Goal: Task Accomplishment & Management: Manage account settings

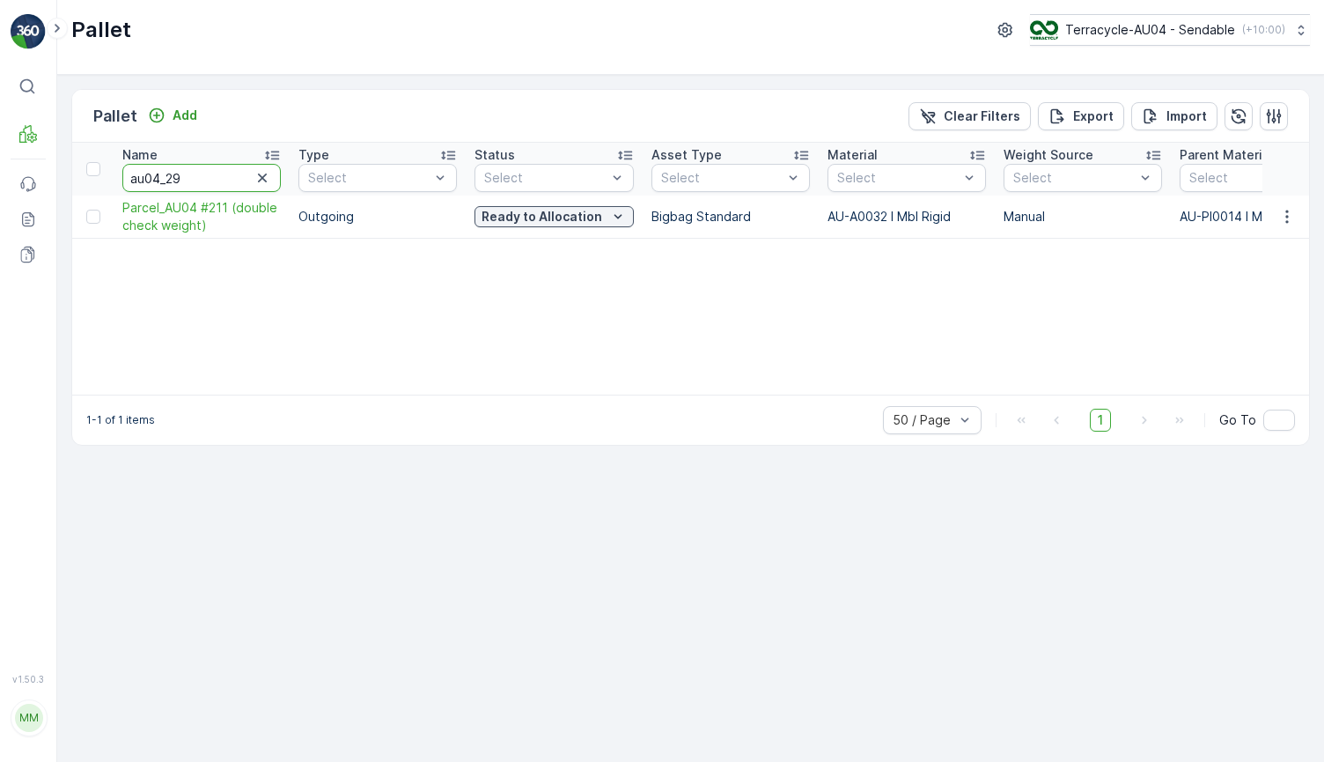
type input "au04_293"
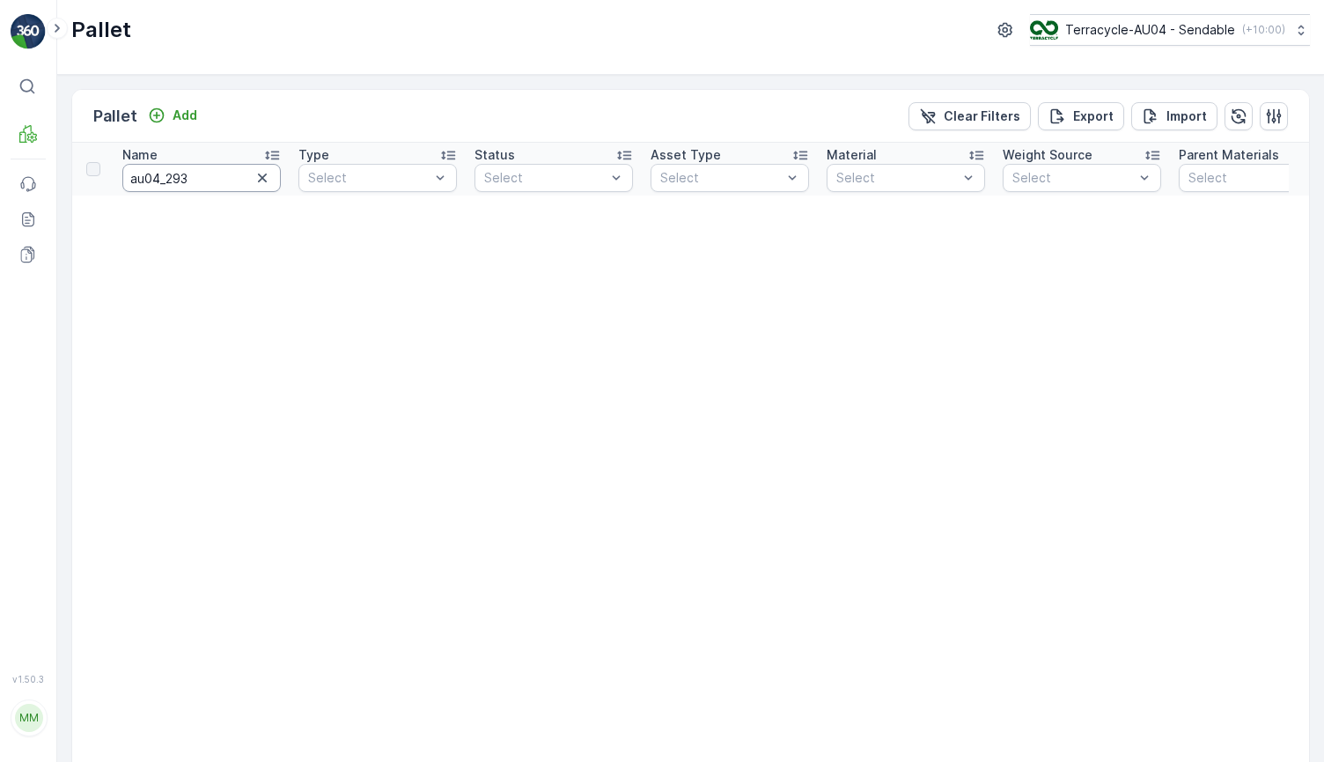
click at [142, 174] on input "au04_293" at bounding box center [201, 178] width 158 height 28
type input "AU04_293"
drag, startPoint x: 210, startPoint y: 173, endPoint x: -38, endPoint y: 141, distance: 249.5
click at [0, 141] on html "⌘B MRF Events Reports Documents v 1.50.3 MM MRF.AU04 [PERSON_NAME][EMAIL_ADDRES…" at bounding box center [662, 381] width 1324 height 762
type input "293"
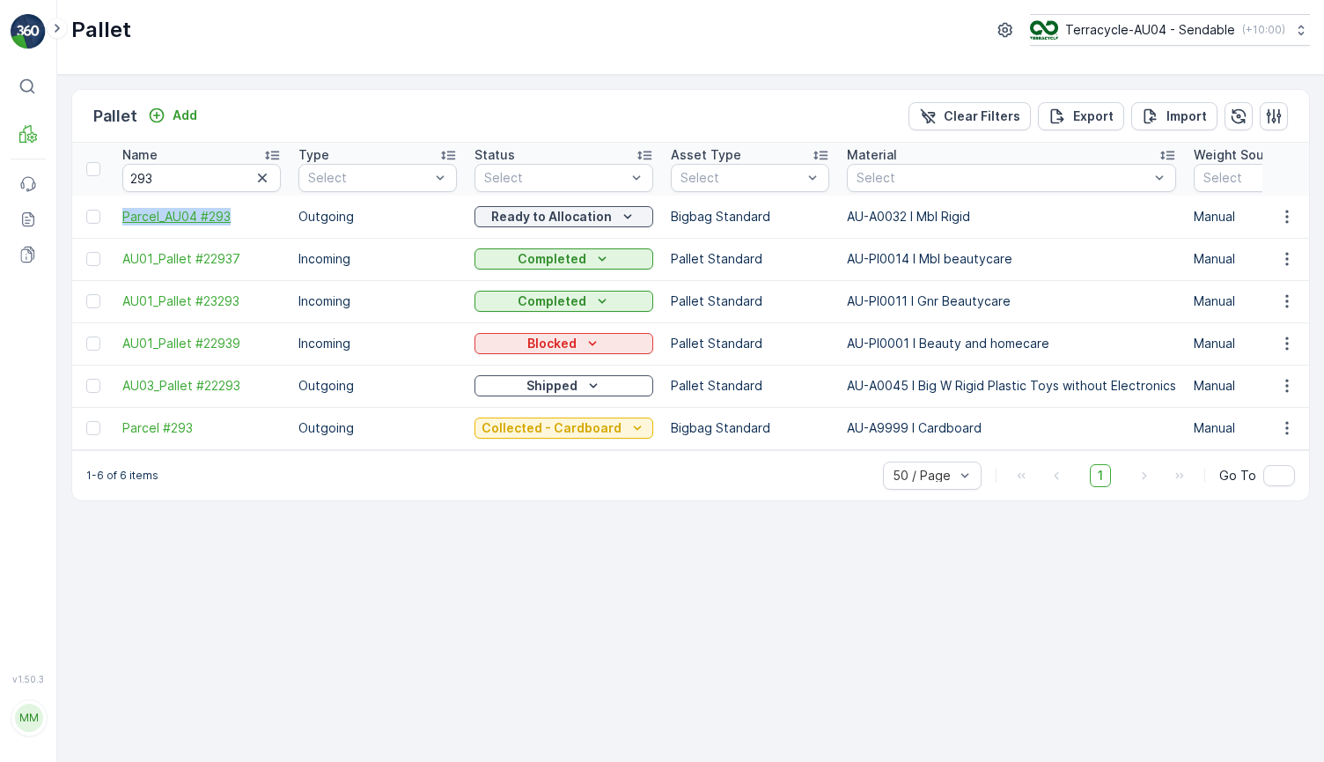
drag, startPoint x: 113, startPoint y: 210, endPoint x: 250, endPoint y: 210, distance: 137.3
copy span "Parcel_AU04 #293"
drag, startPoint x: 206, startPoint y: 177, endPoint x: 14, endPoint y: 195, distance: 192.8
click at [14, 195] on div "⌘B MRF Events Reports Documents v 1.50.3 MM MRF.AU04 [EMAIL_ADDRESS][DOMAIN_NAM…" at bounding box center [662, 381] width 1324 height 762
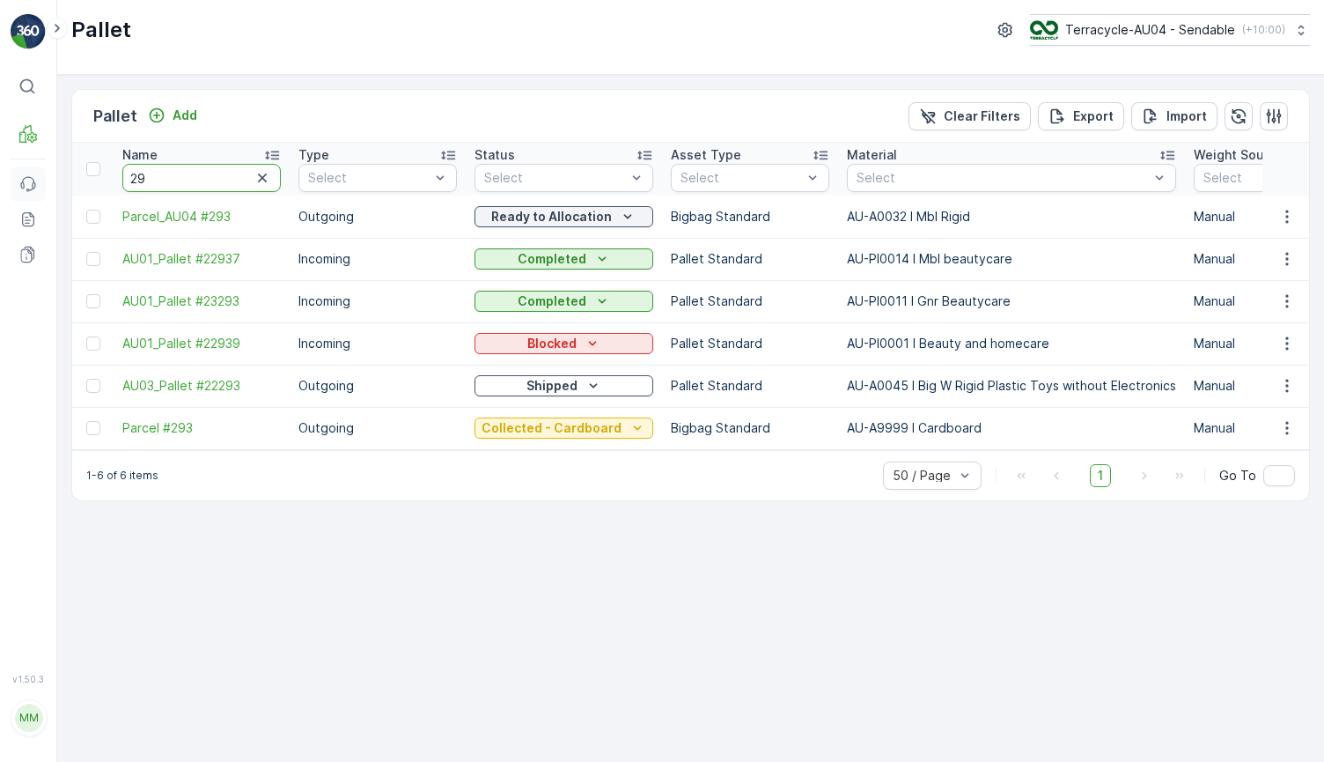
type input "2"
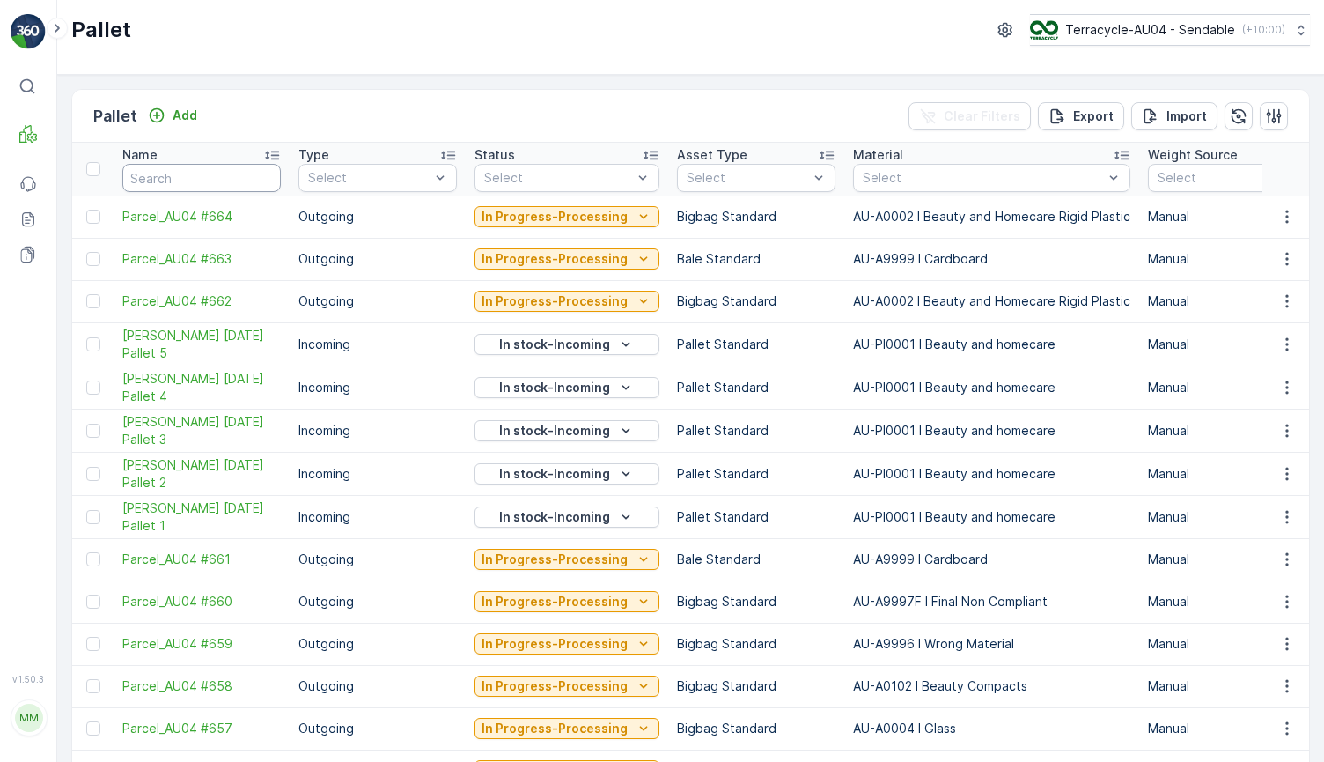
click at [195, 171] on input "text" at bounding box center [201, 178] width 158 height 28
type input "[DATE]"
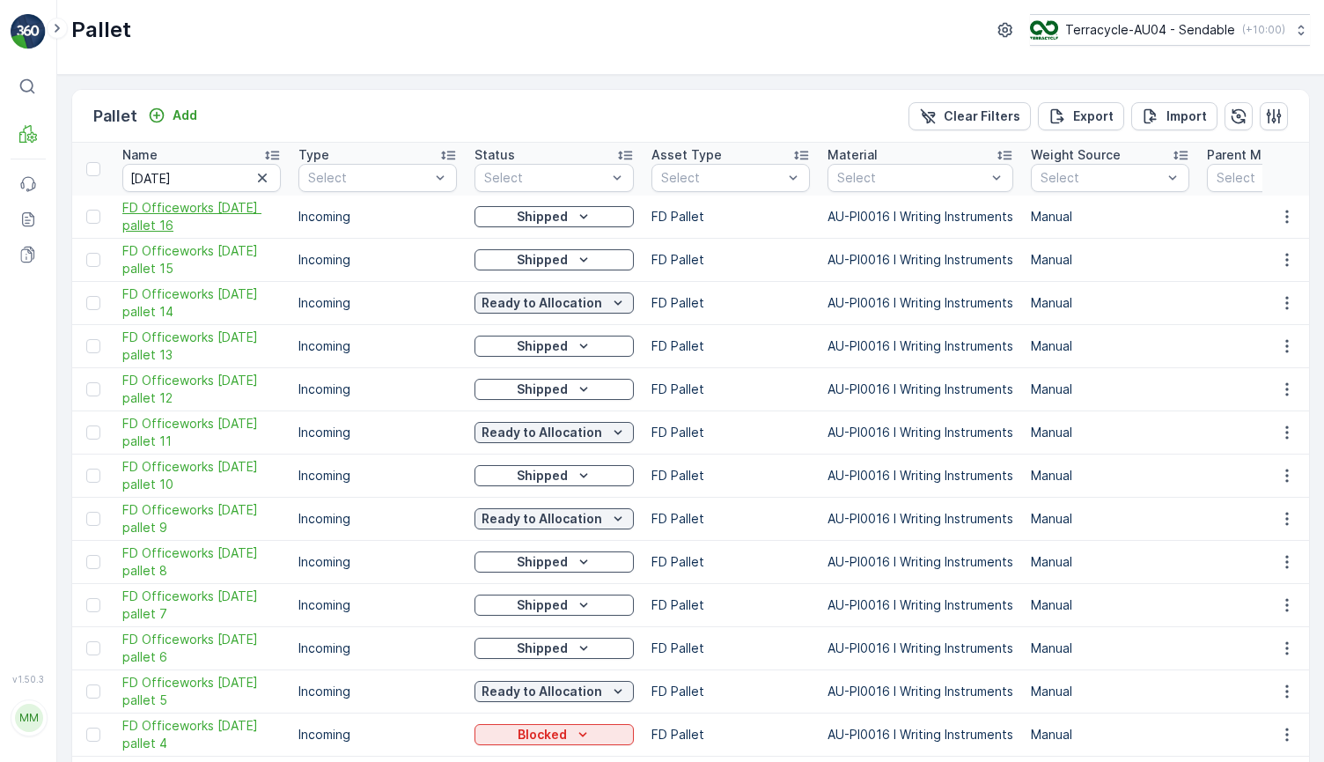
drag, startPoint x: 114, startPoint y: 205, endPoint x: 195, endPoint y: 227, distance: 83.1
click at [195, 227] on td "FD Officeworks [DATE] pallet 16" at bounding box center [202, 216] width 176 height 43
copy span "FD Officeworks [DATE] pallet 16"
drag, startPoint x: 197, startPoint y: 179, endPoint x: -20, endPoint y: 175, distance: 217.5
click at [0, 175] on html "⌘B MRF Events Reports Documents v 1.50.3 MM MRF.AU04 [PERSON_NAME][EMAIL_ADDRES…" at bounding box center [662, 381] width 1324 height 762
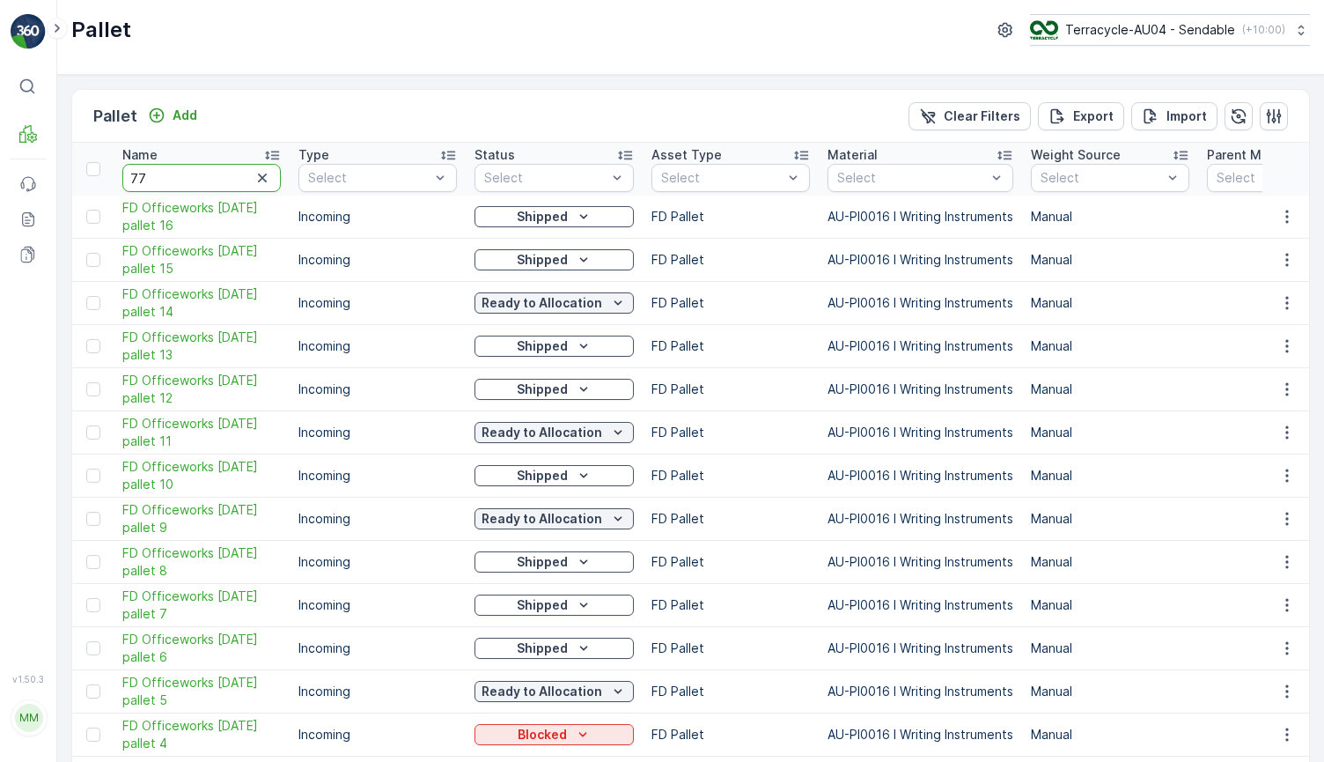
type input "775"
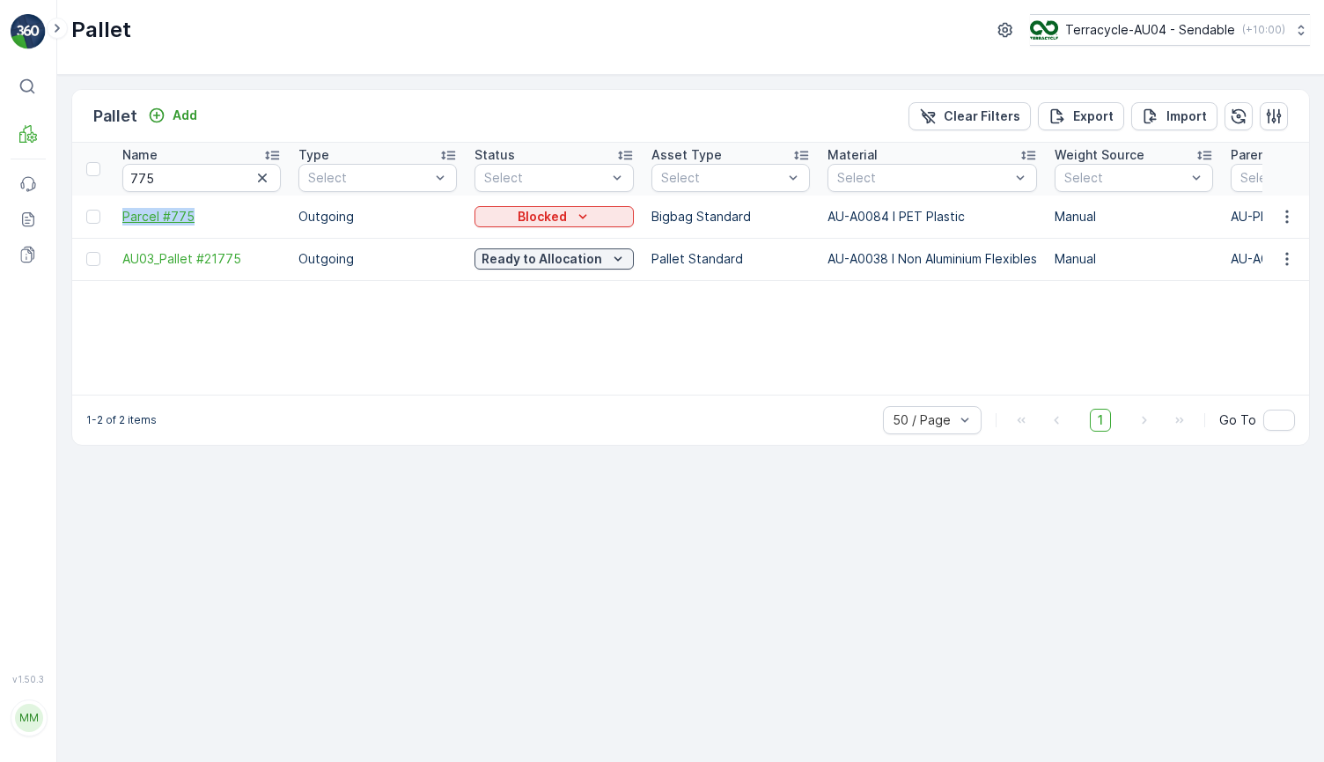
drag, startPoint x: 109, startPoint y: 217, endPoint x: 213, endPoint y: 215, distance: 103.9
copy span "Parcel #775"
click at [538, 221] on p "Blocked" at bounding box center [542, 217] width 49 height 18
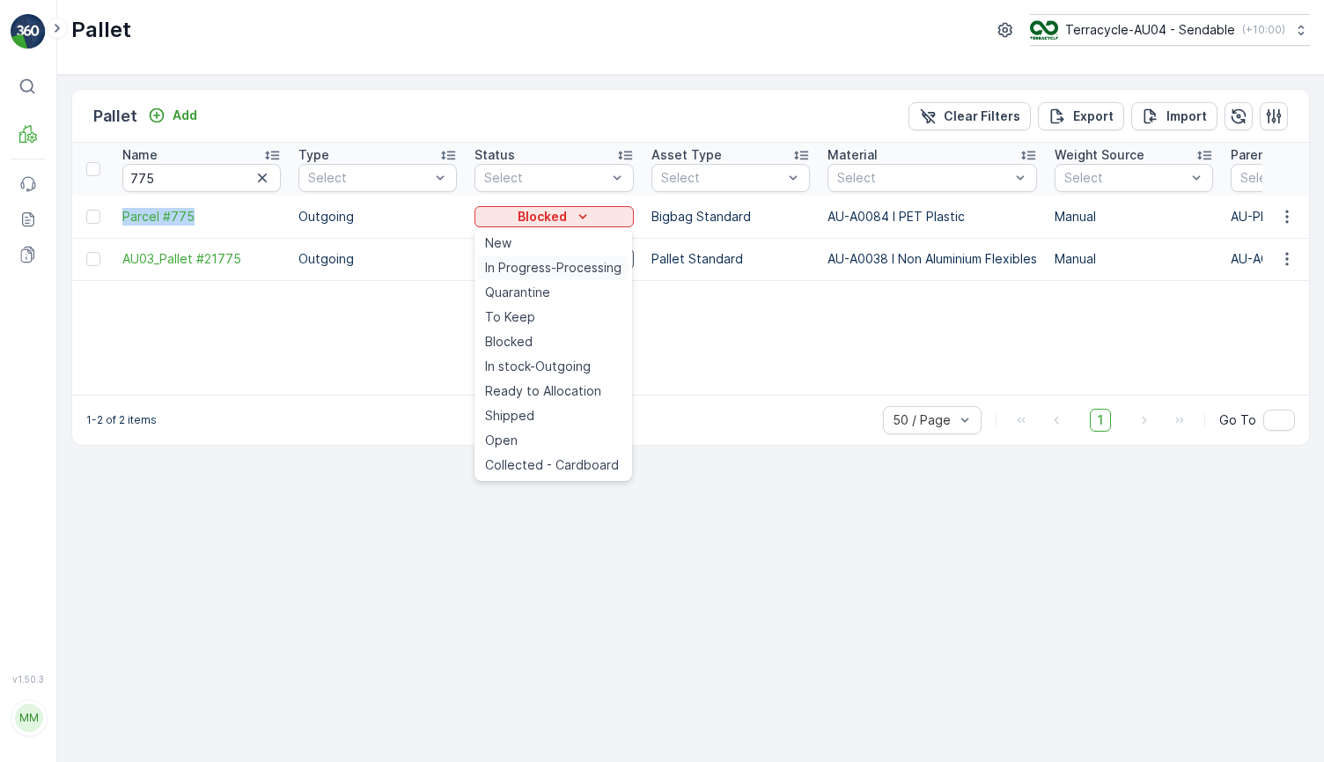
click at [558, 276] on span "In Progress-Processing" at bounding box center [553, 268] width 136 height 18
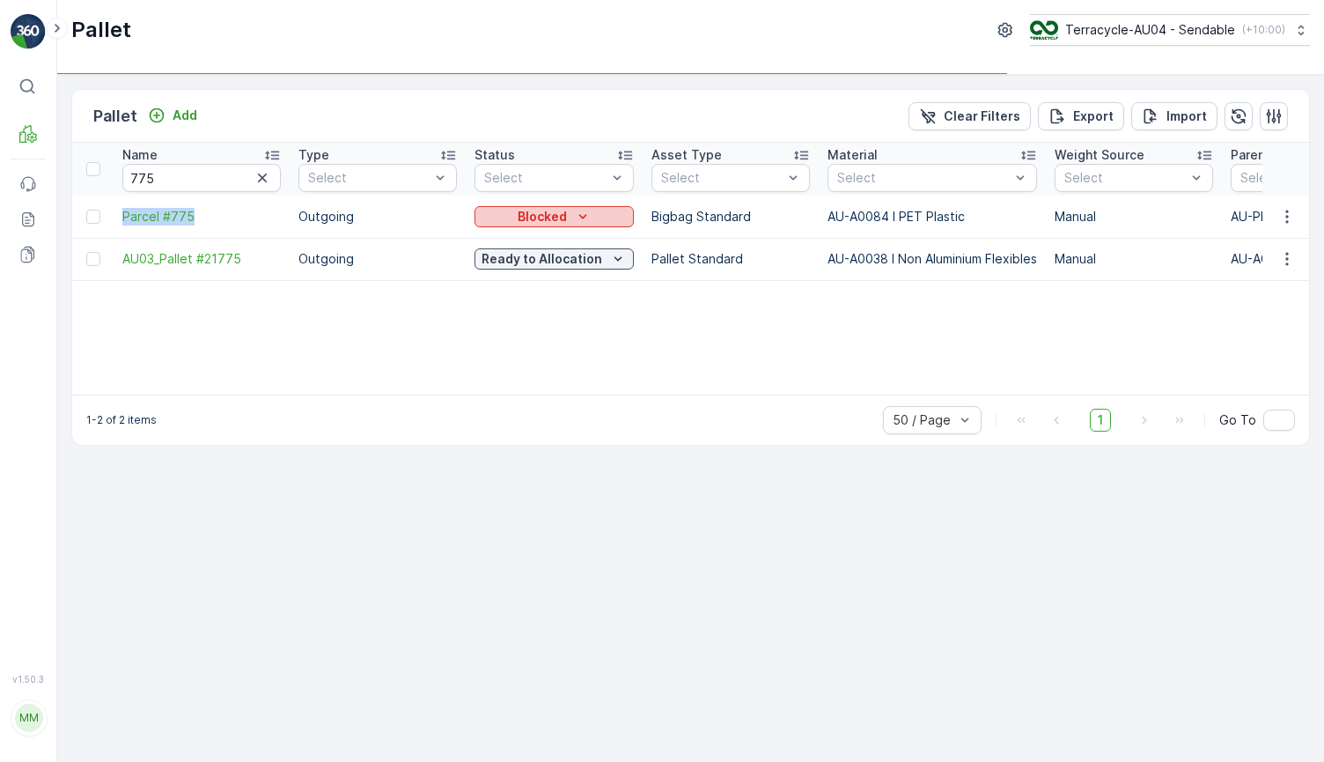
click at [559, 209] on p "Blocked" at bounding box center [542, 217] width 49 height 18
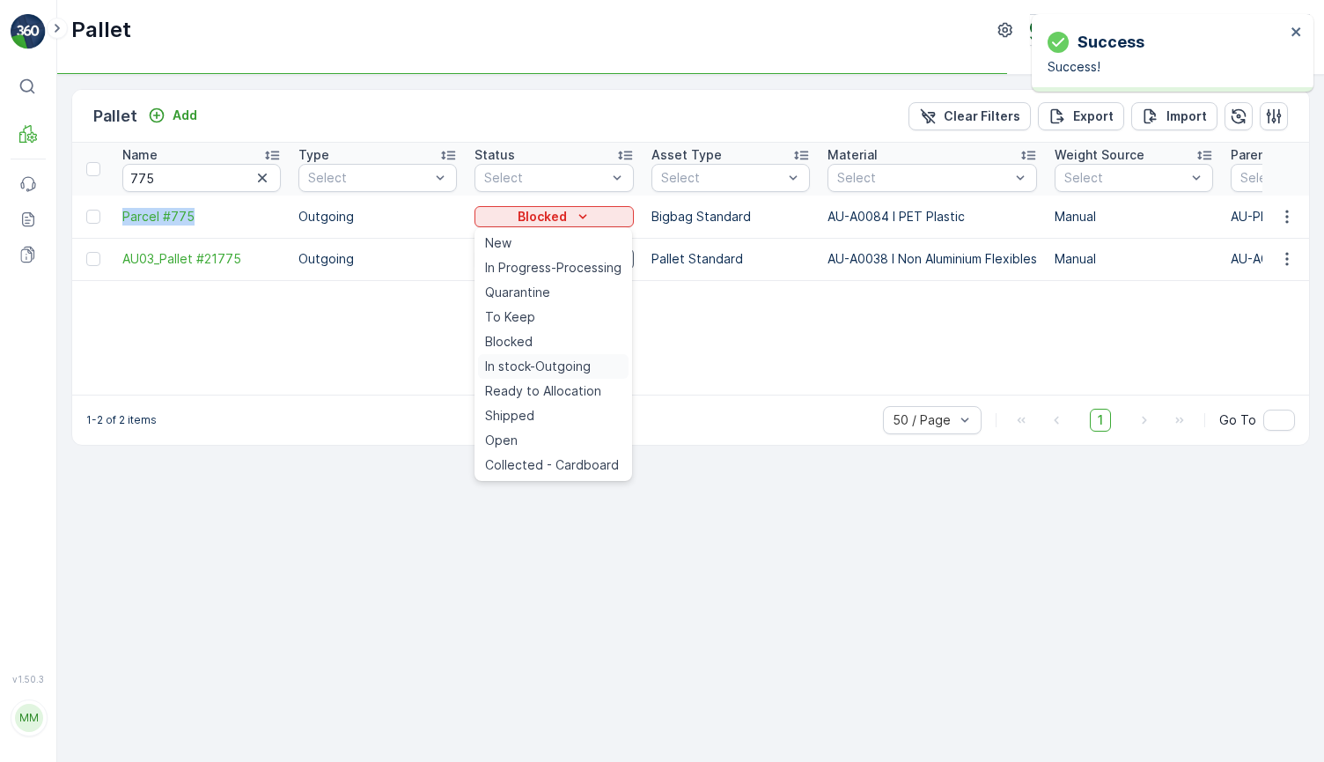
click at [564, 365] on span "In stock-Outgoing" at bounding box center [538, 366] width 106 height 18
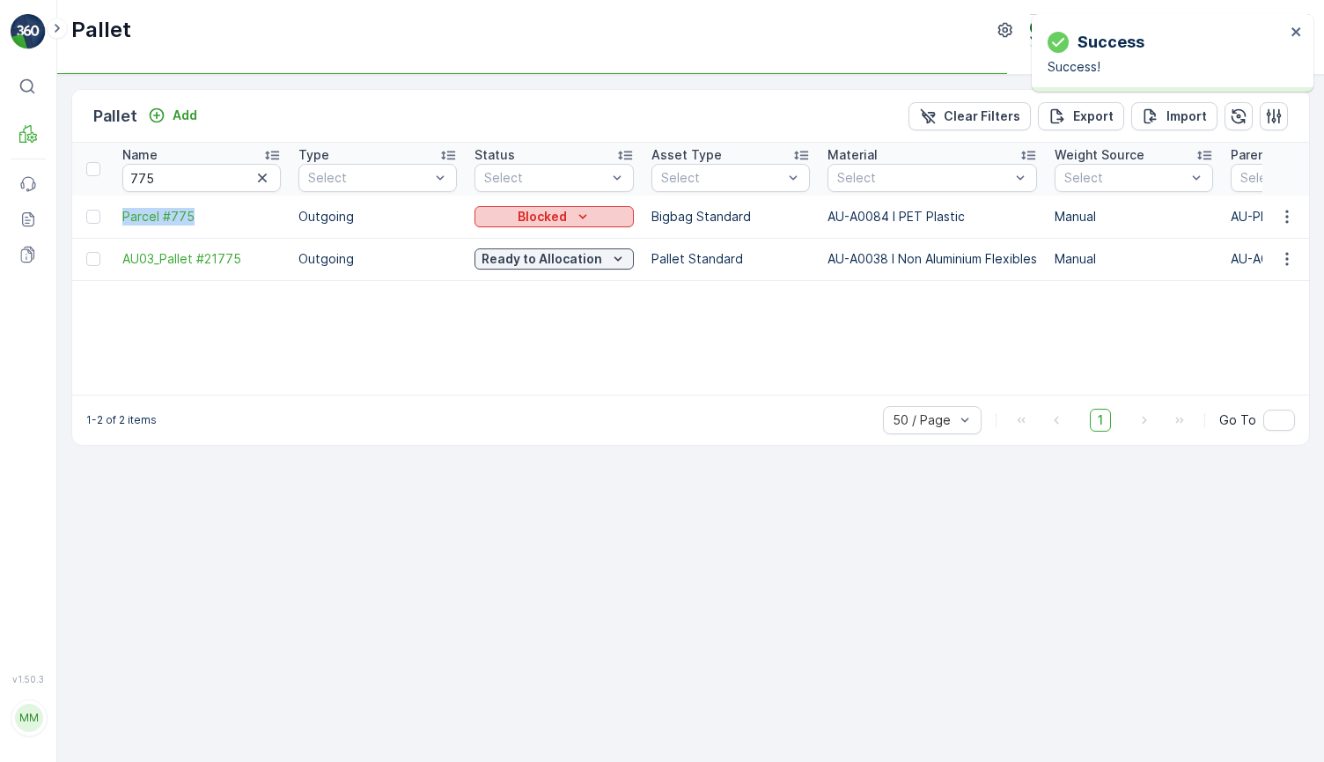
click at [574, 213] on icon "Blocked" at bounding box center [583, 217] width 18 height 18
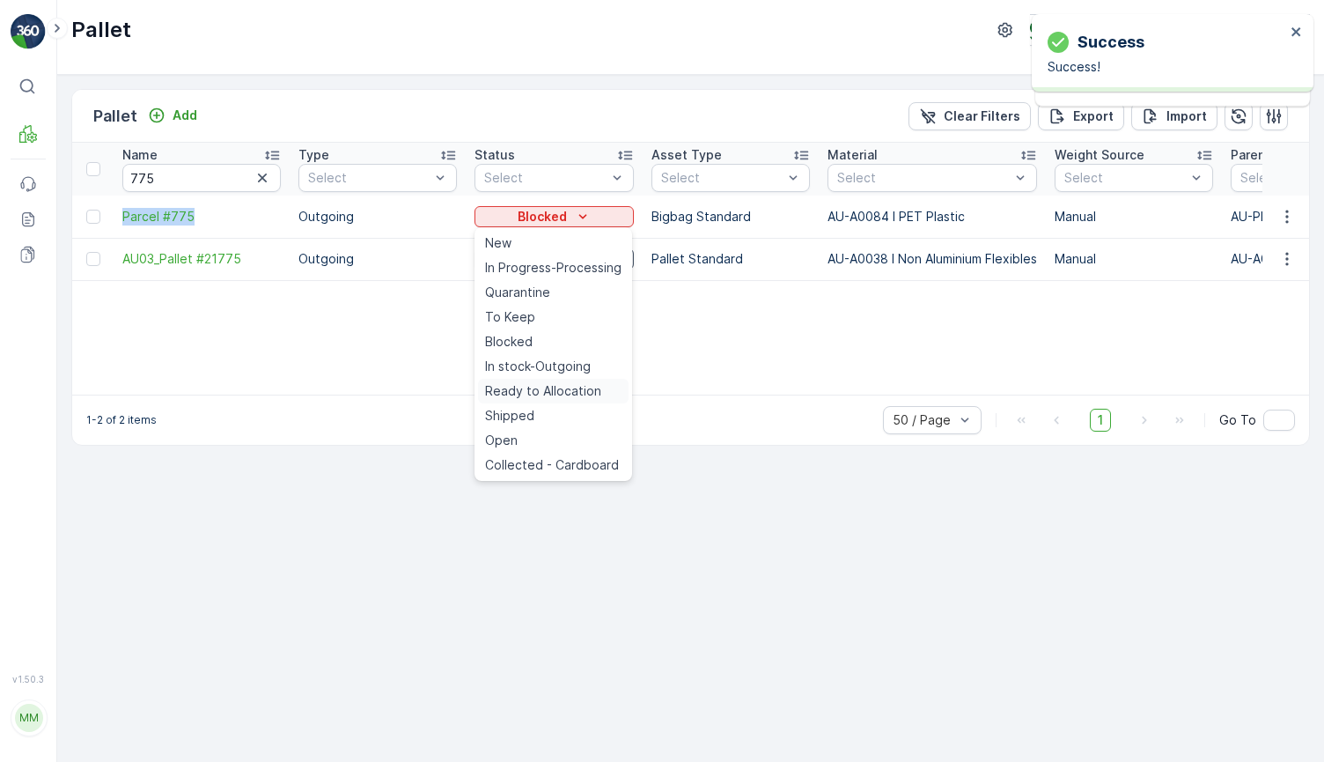
click at [562, 393] on span "Ready to Allocation" at bounding box center [543, 391] width 116 height 18
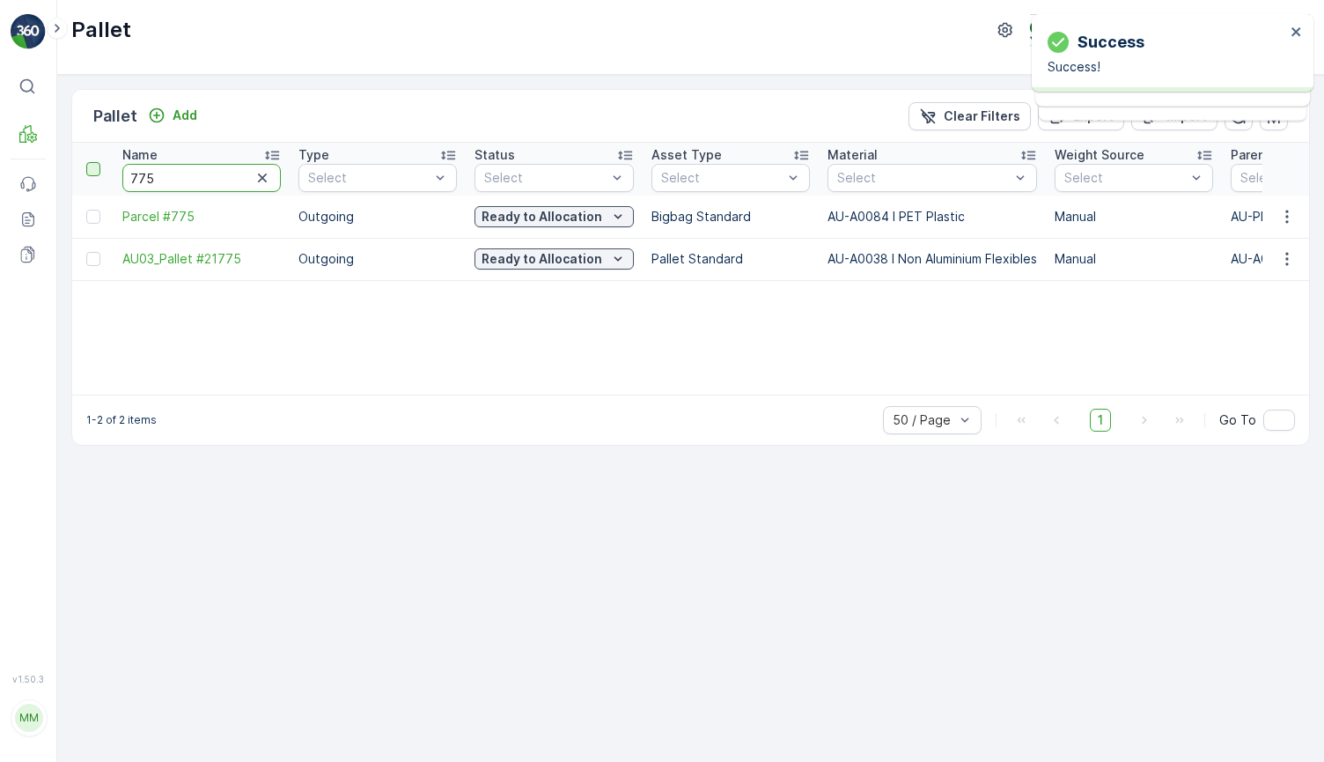
drag, startPoint x: 216, startPoint y: 175, endPoint x: 89, endPoint y: 174, distance: 126.8
type input "24886"
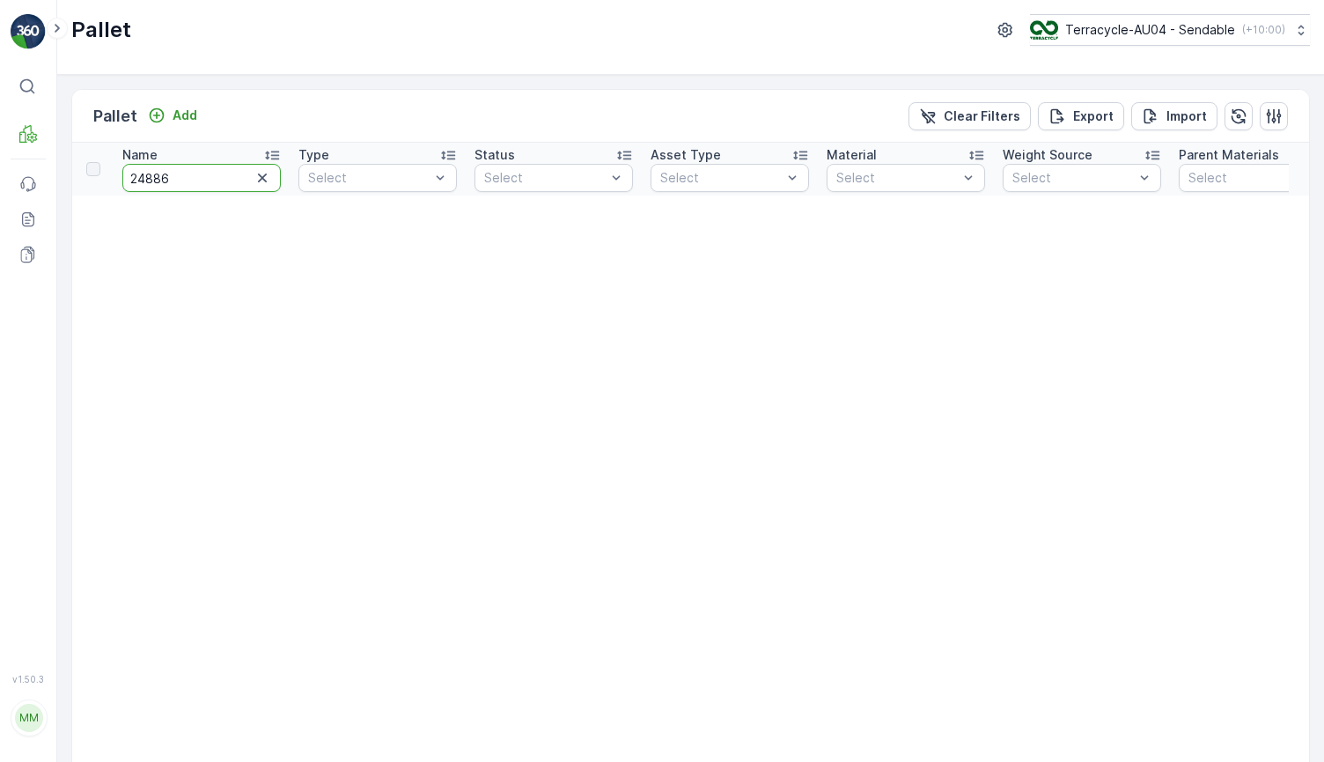
drag, startPoint x: 218, startPoint y: 175, endPoint x: 1, endPoint y: 175, distance: 217.5
click at [1, 175] on div "⌘B MRF Events Reports Documents v 1.50.3 MM MRF.AU04 [PERSON_NAME][EMAIL_ADDRES…" at bounding box center [662, 381] width 1324 height 762
type input "pllet"
click at [163, 181] on input "pllet" at bounding box center [201, 178] width 158 height 28
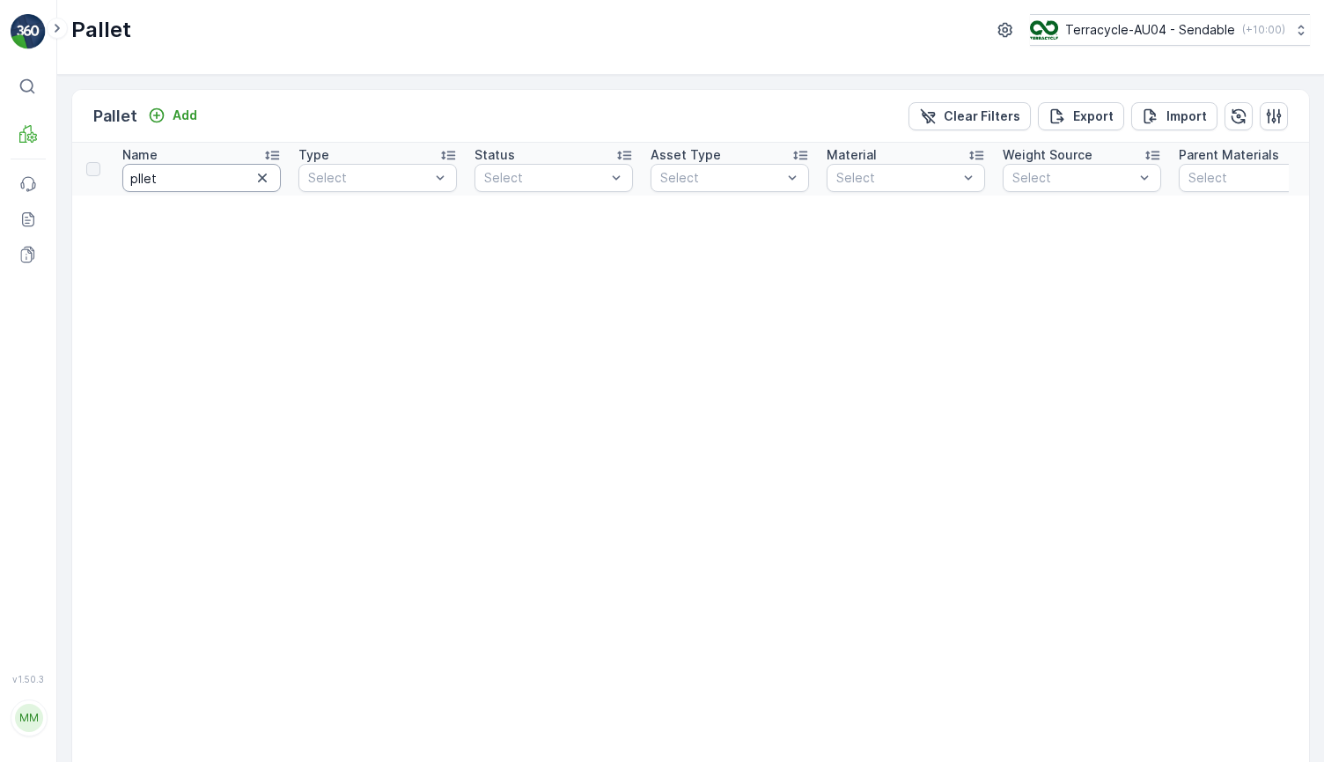
drag, startPoint x: 163, startPoint y: 181, endPoint x: 153, endPoint y: 181, distance: 9.7
click at [153, 181] on input "pllet" at bounding box center [201, 178] width 158 height 28
type input "p"
type input "pallet"
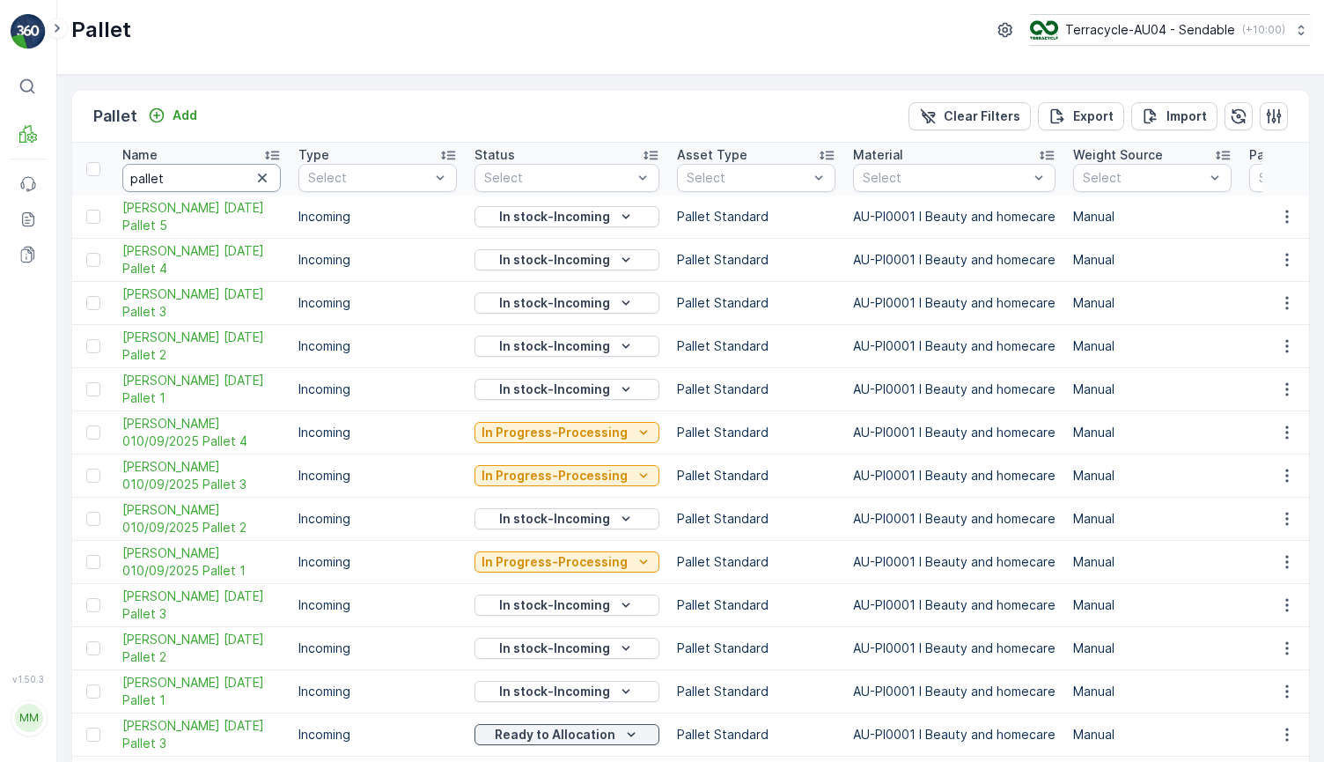
click at [183, 180] on input "pallet" at bounding box center [201, 178] width 158 height 28
type input "pallet #5"
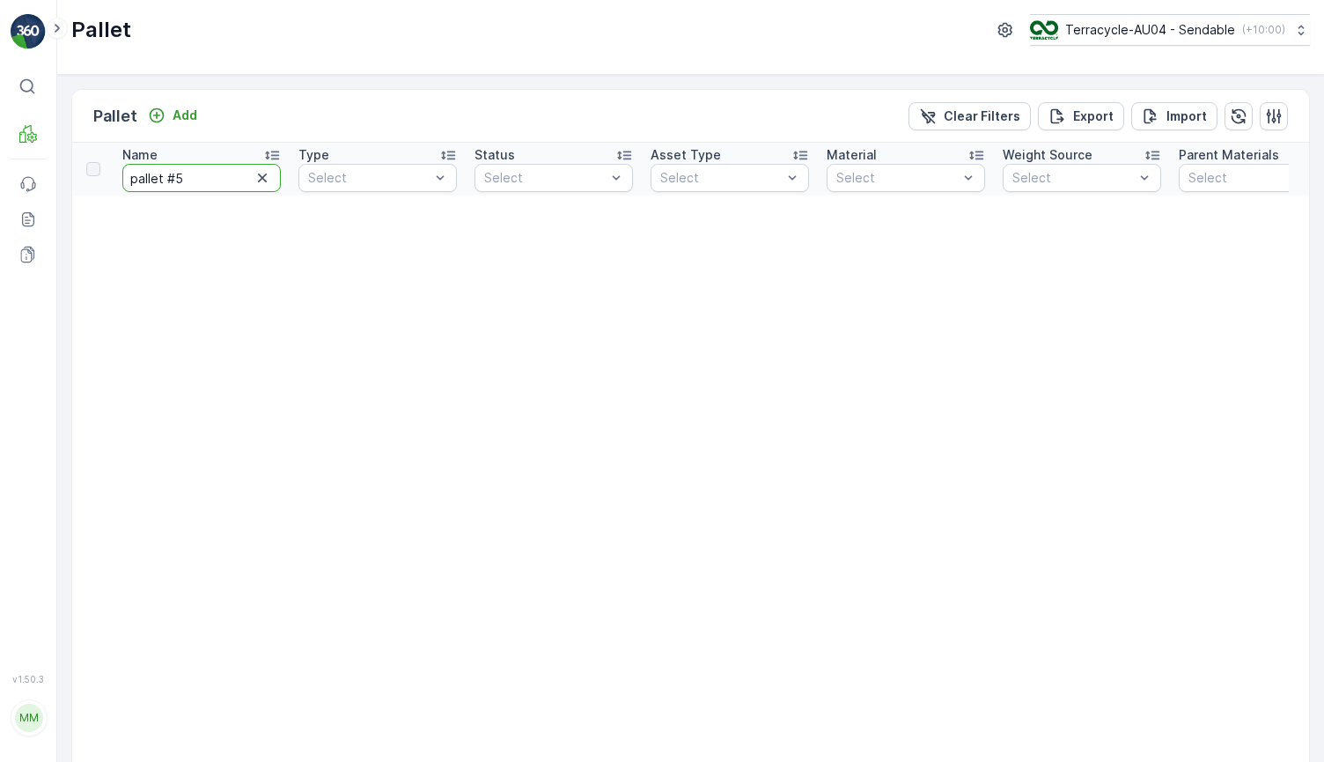
drag, startPoint x: 176, startPoint y: 174, endPoint x: 20, endPoint y: 164, distance: 156.2
click at [20, 164] on div "⌘B MRF Events Reports Documents v 1.50.3 MM MRF.AU04 [PERSON_NAME][EMAIL_ADDRES…" at bounding box center [662, 381] width 1324 height 762
type input "5"
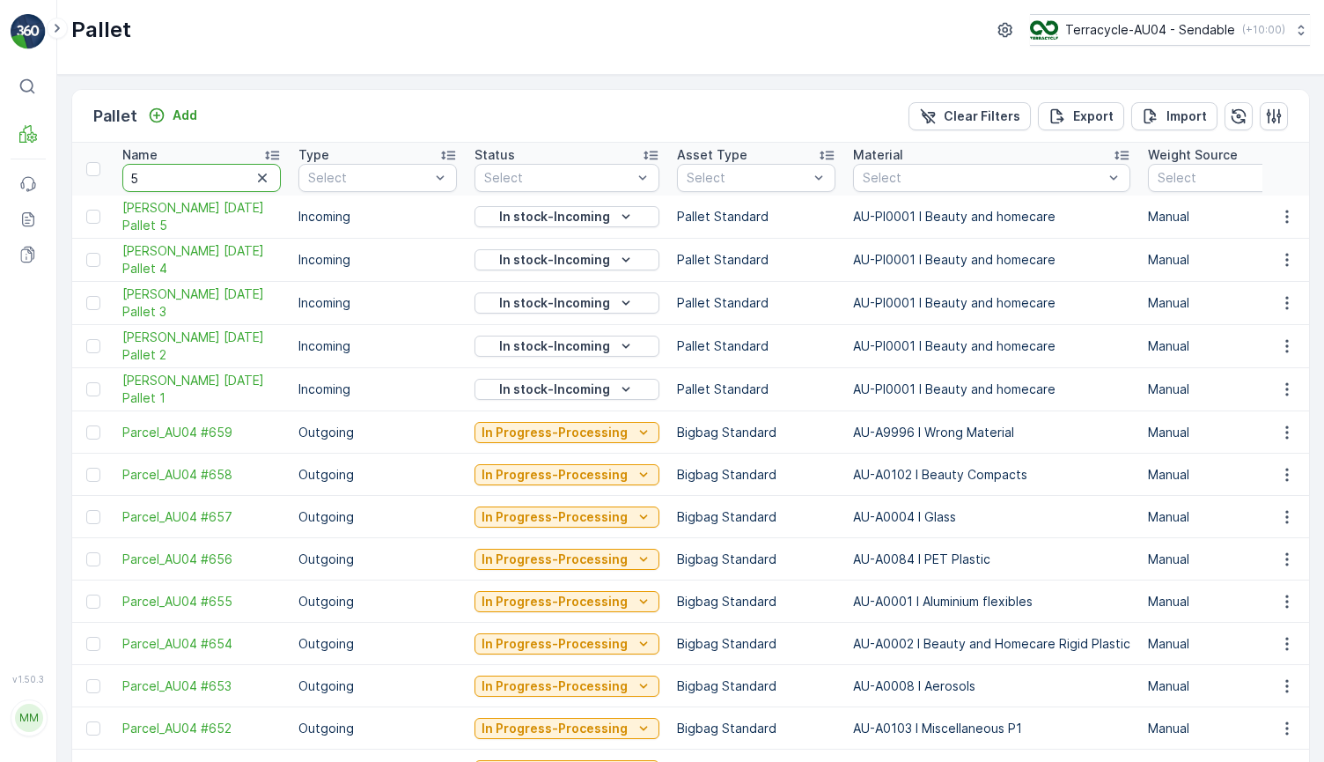
drag, startPoint x: 173, startPoint y: 176, endPoint x: 74, endPoint y: 176, distance: 99.5
type input "Par"
click at [204, 182] on input "Par" at bounding box center [201, 178] width 158 height 28
type input "Parcel"
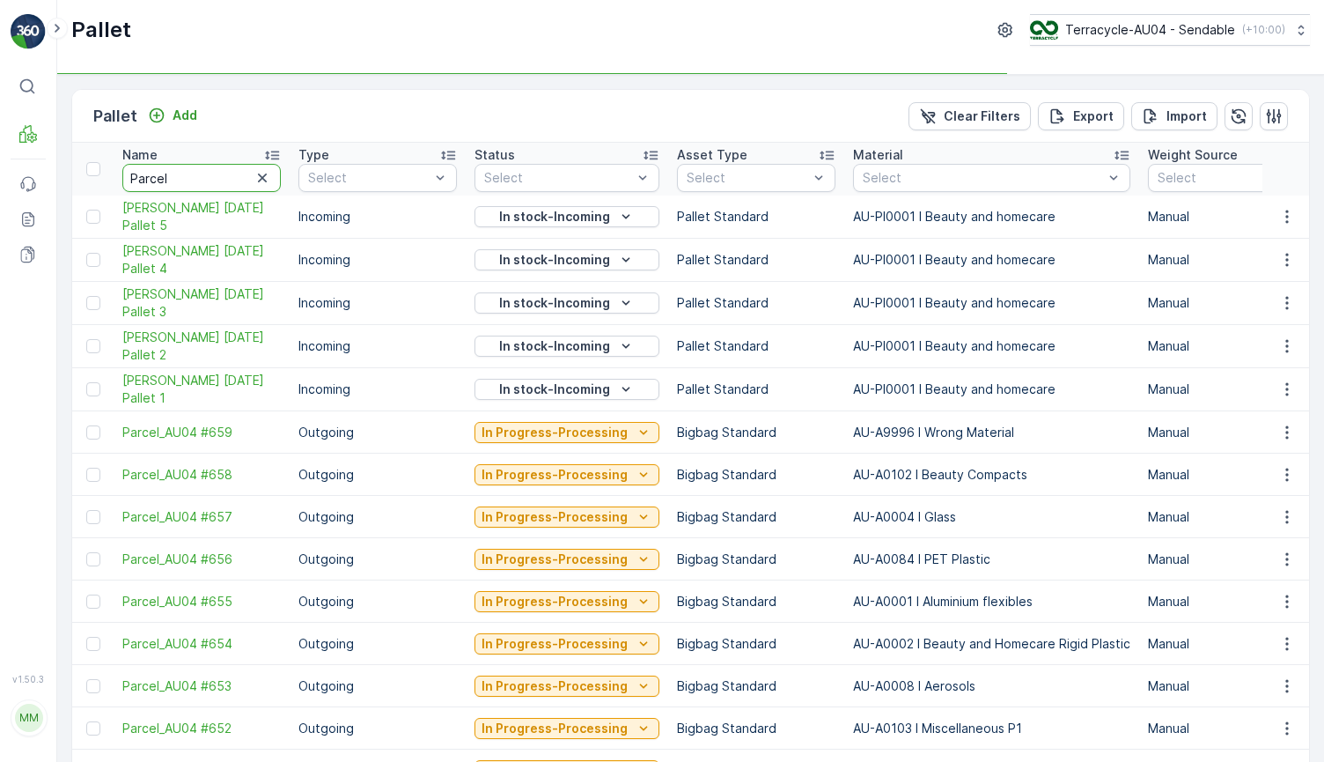
click at [208, 178] on input "Parcel" at bounding box center [201, 178] width 158 height 28
type input "Parcel #"
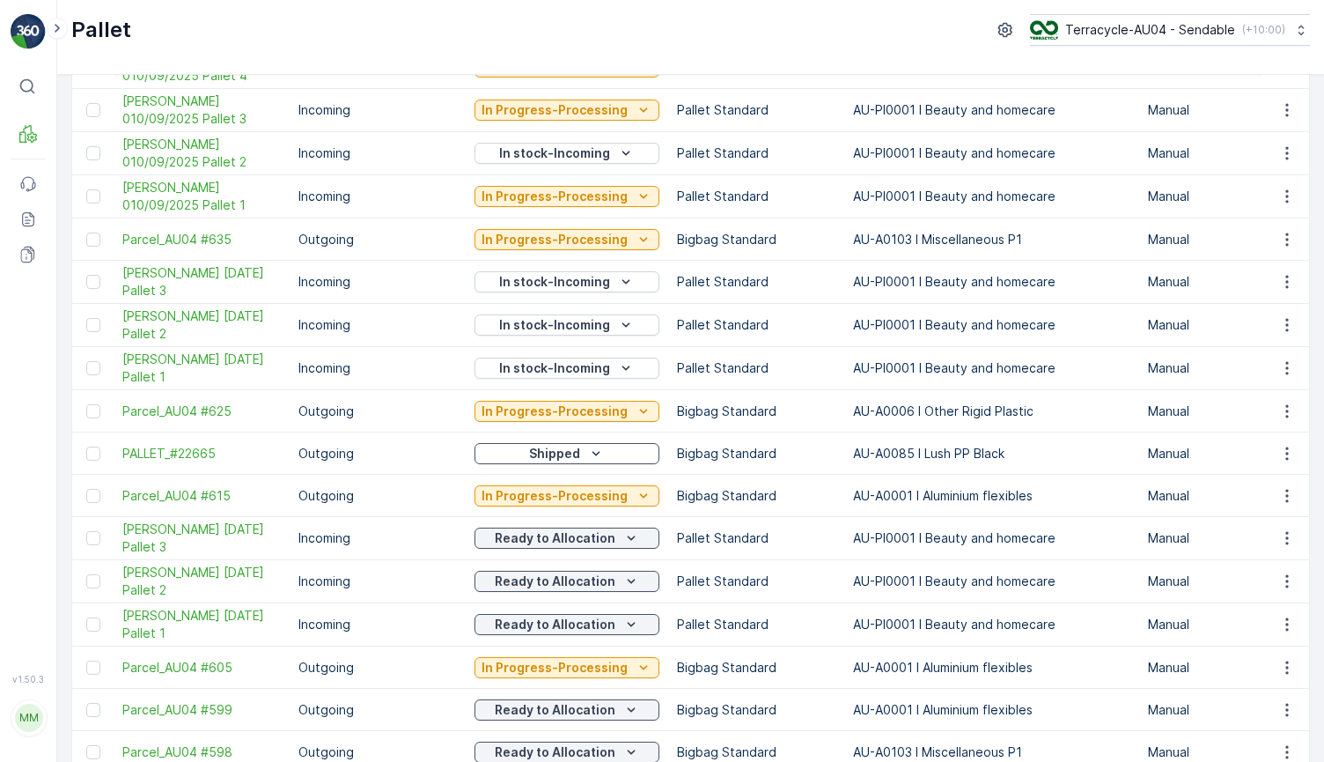
scroll to position [837, 0]
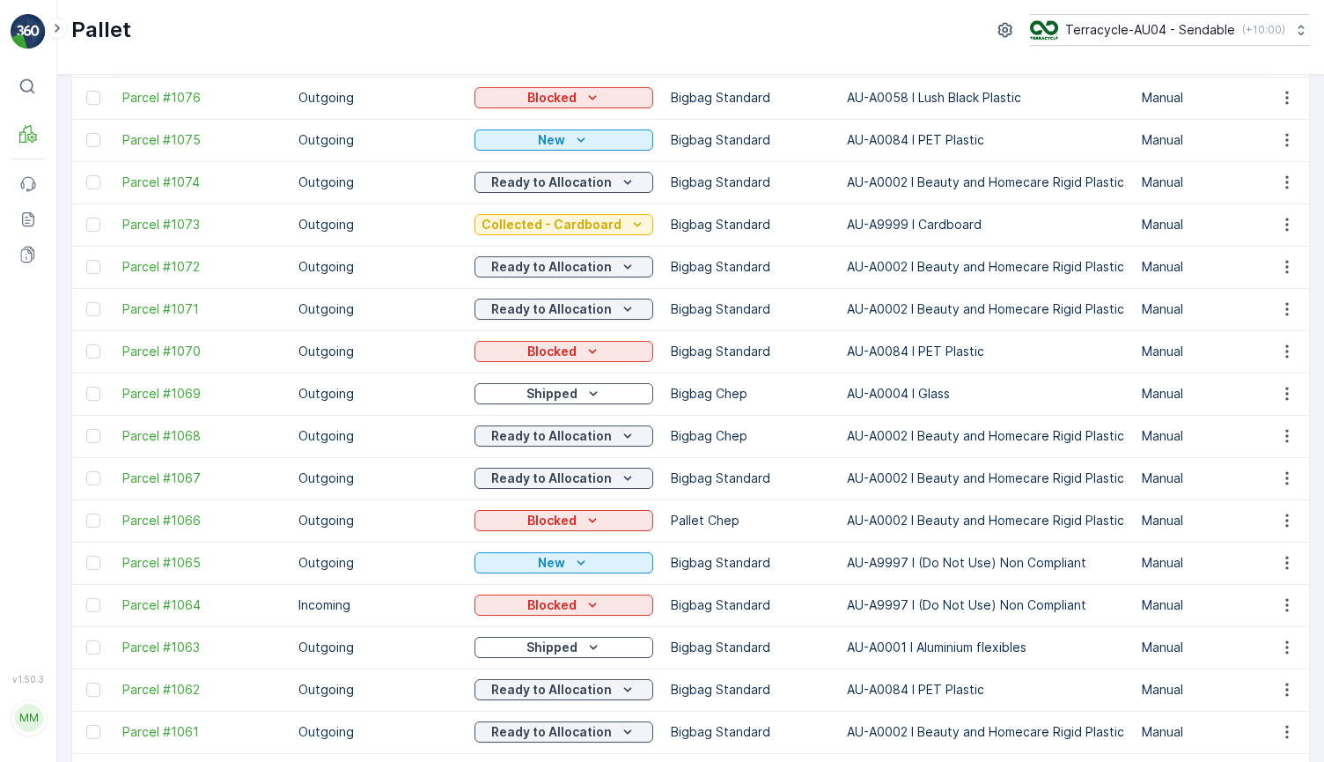
click at [178, 446] on td "Parcel #1068" at bounding box center [202, 436] width 176 height 42
drag, startPoint x: 113, startPoint y: 431, endPoint x: 236, endPoint y: 440, distance: 123.6
copy span "Parcel #1068"
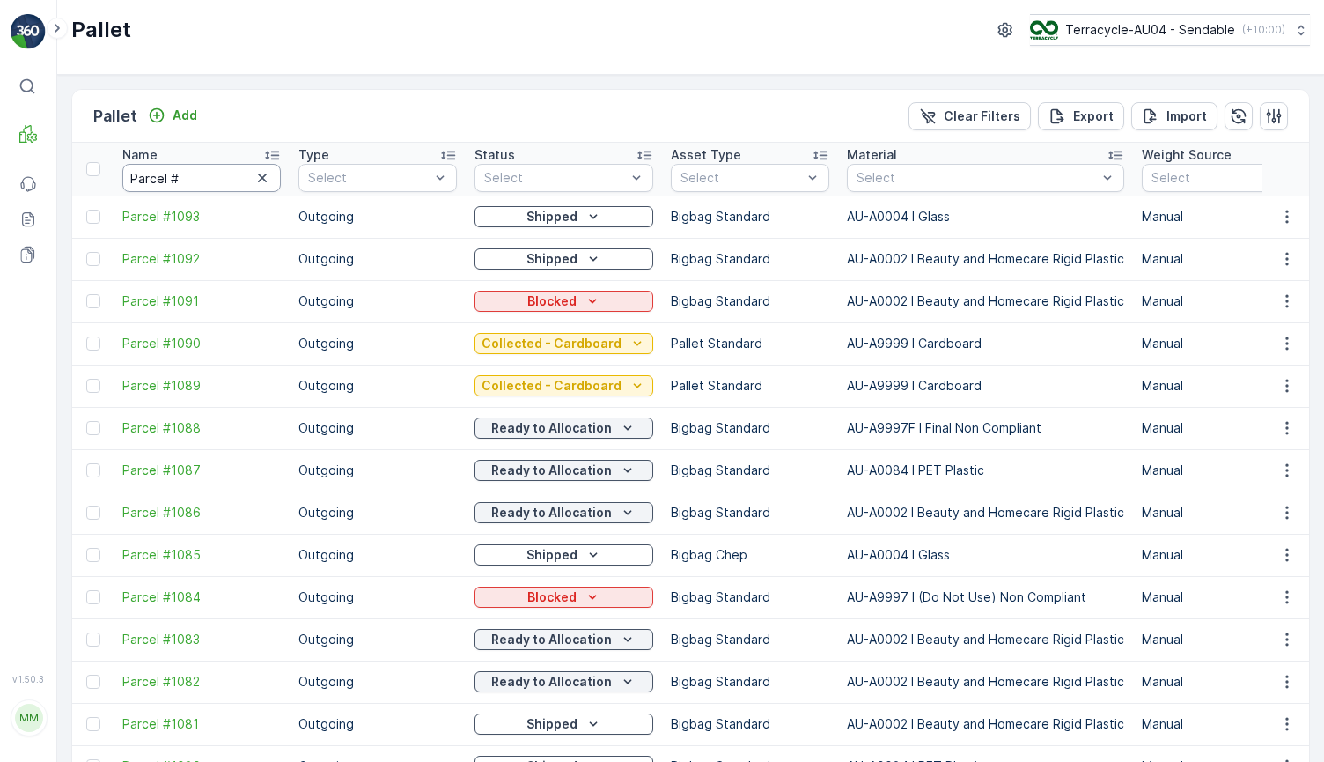
click at [195, 184] on input "Parcel #" at bounding box center [201, 178] width 158 height 28
type input "P"
paste input "Parcel #1068"
type input "Parcel #5"
click at [223, 180] on input "Parcel #5" at bounding box center [201, 178] width 158 height 28
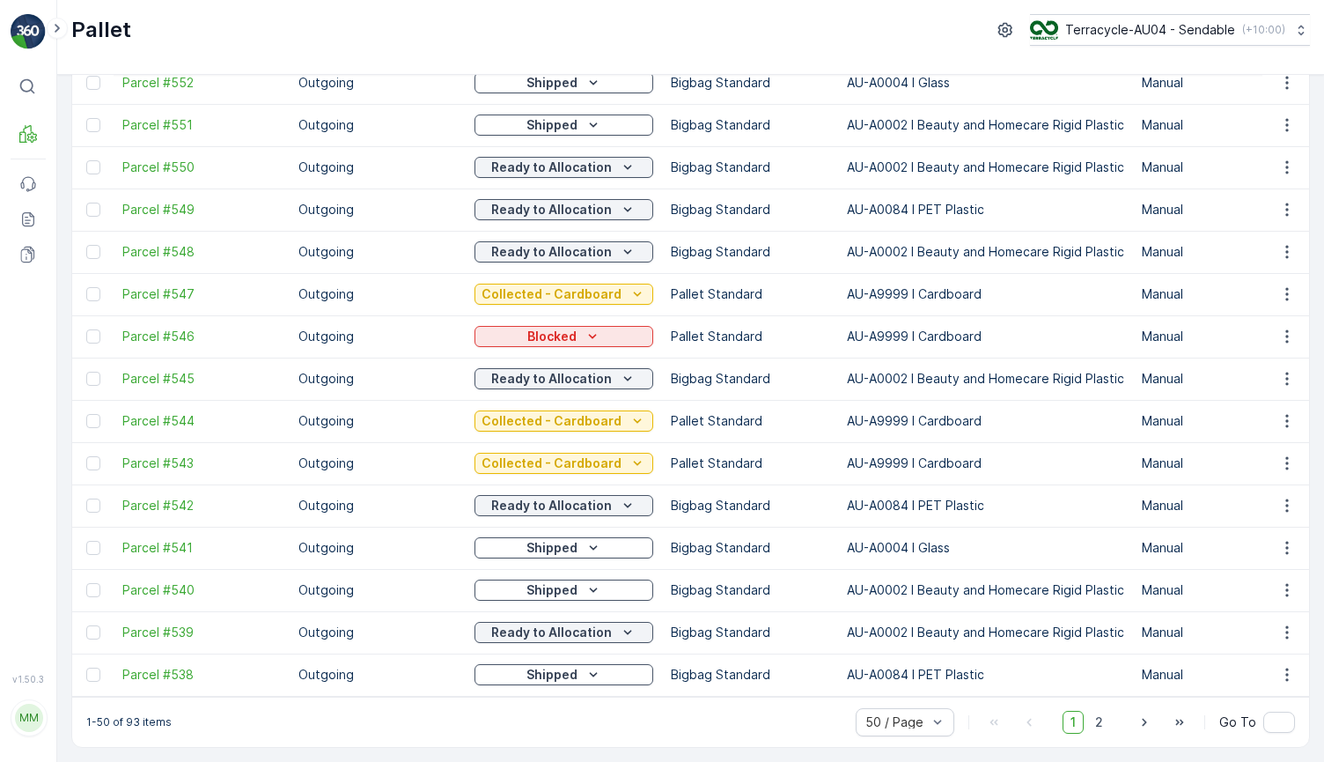
scroll to position [1621, 0]
click at [1100, 718] on span "2" at bounding box center [1099, 722] width 24 height 23
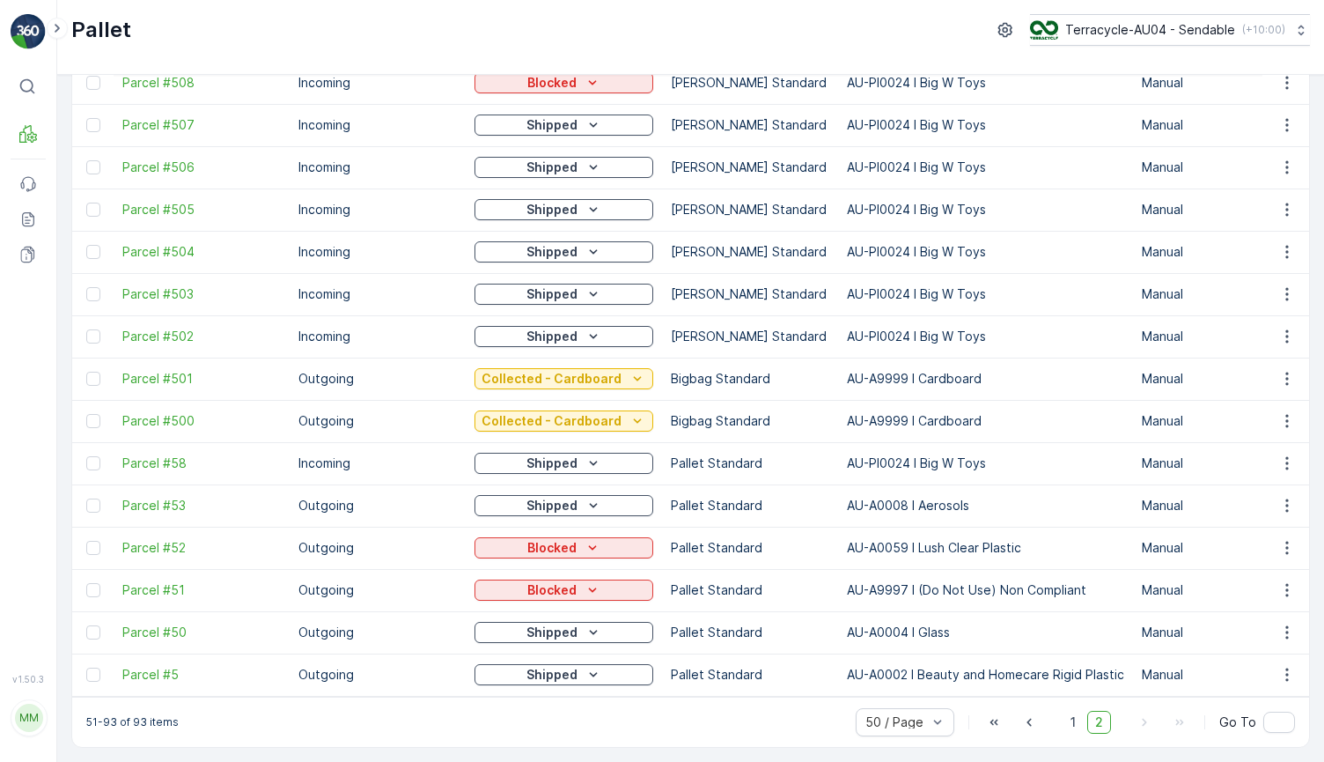
scroll to position [1325, 0]
drag, startPoint x: 115, startPoint y: 666, endPoint x: 219, endPoint y: 666, distance: 103.9
click at [219, 666] on td "Parcel #5" at bounding box center [202, 674] width 176 height 42
copy span "Parcel #5"
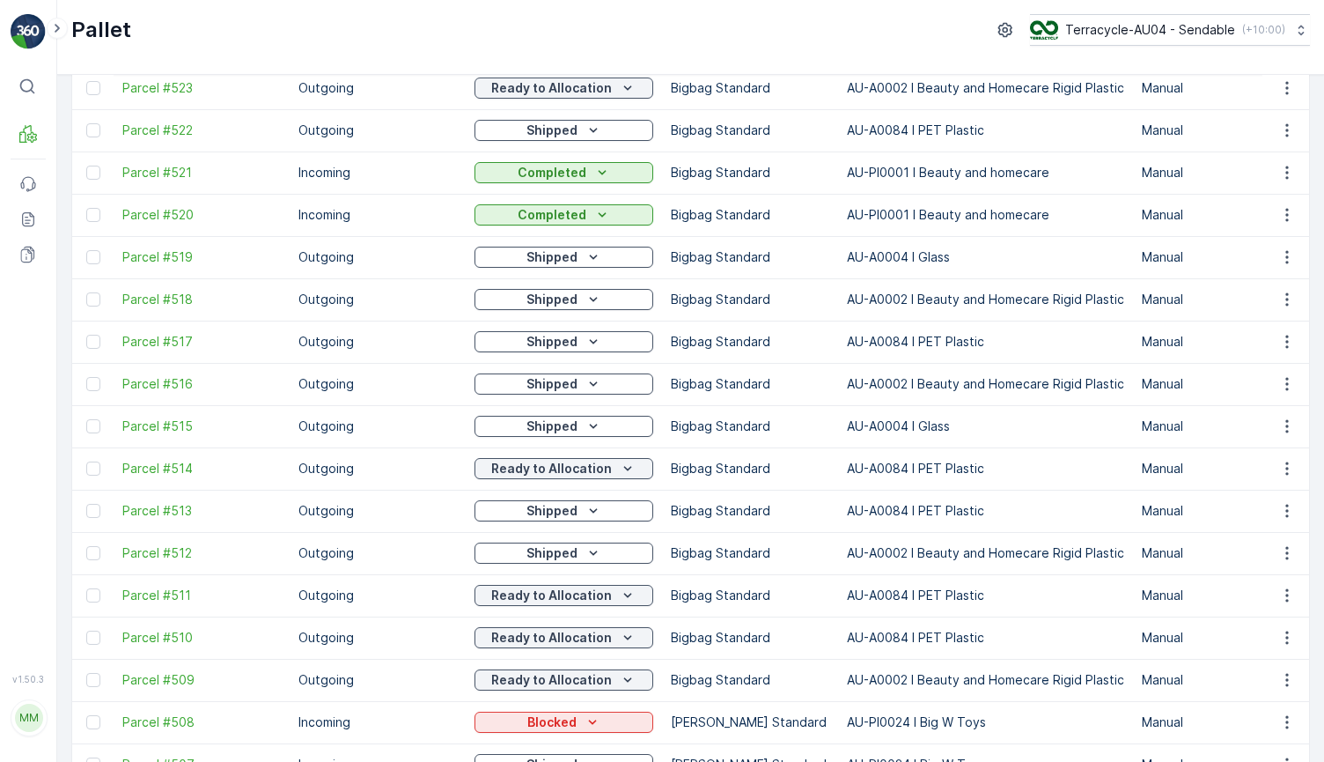
scroll to position [0, 0]
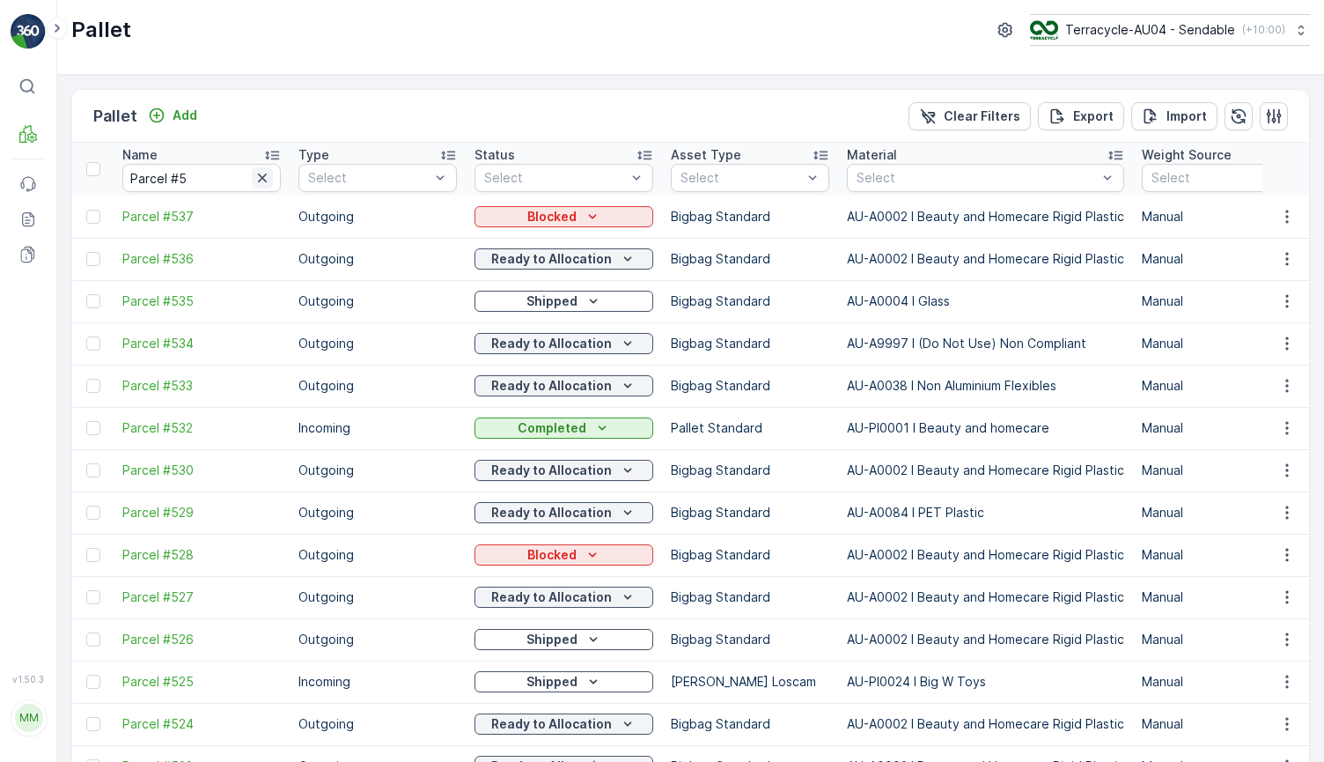
click at [262, 174] on icon "button" at bounding box center [263, 178] width 18 height 18
click at [225, 174] on input "text" at bounding box center [201, 178] width 158 height 28
paste input "Parcel #295"
type input "Parcel #295"
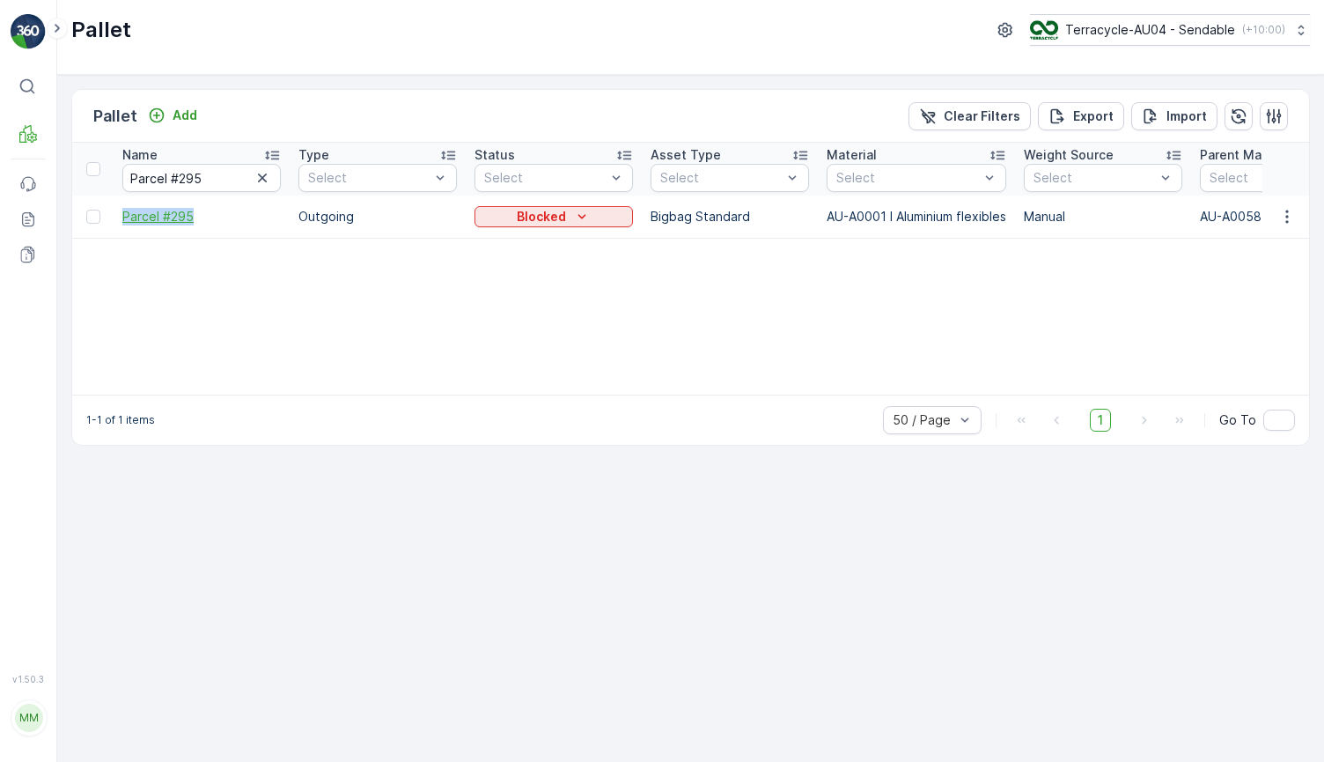
drag, startPoint x: 108, startPoint y: 214, endPoint x: 232, endPoint y: 213, distance: 123.3
copy span "Parcel #295"
click at [543, 222] on p "Blocked" at bounding box center [541, 217] width 49 height 18
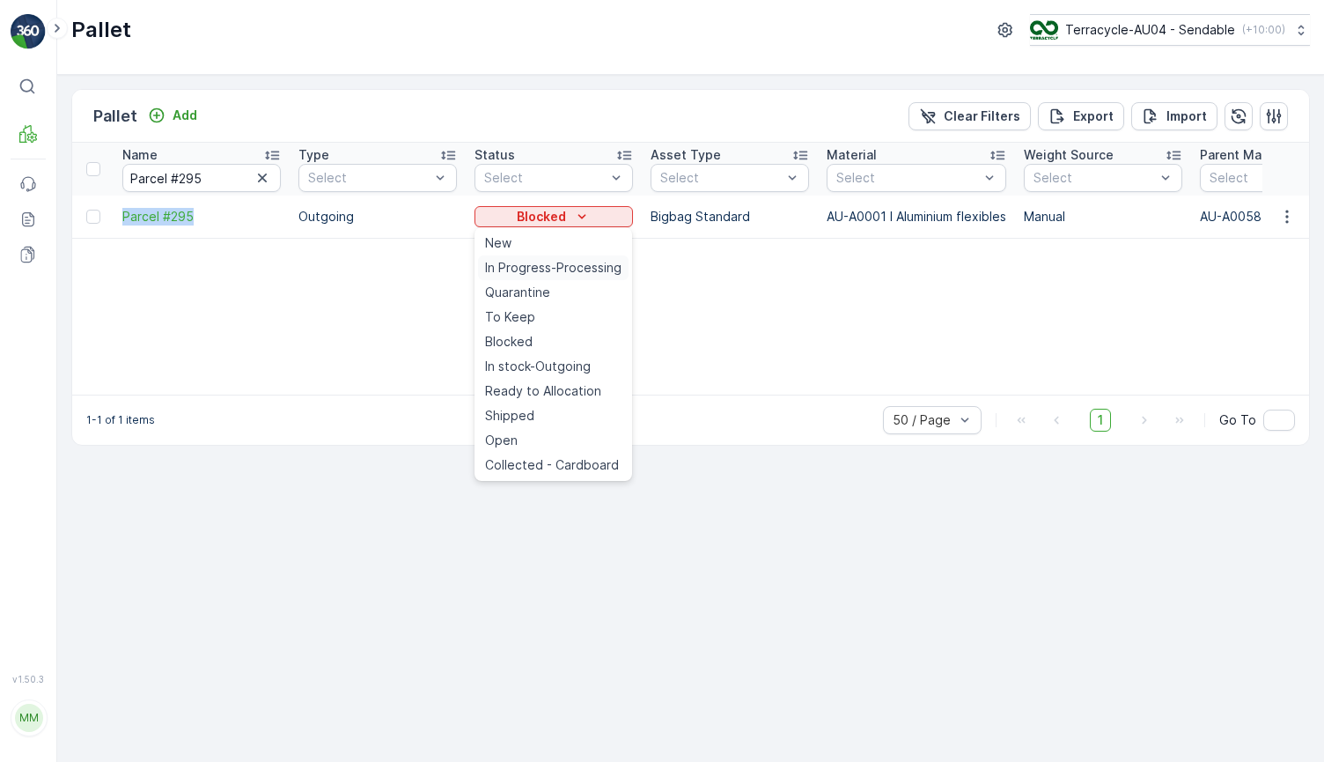
click at [571, 273] on span "In Progress-Processing" at bounding box center [553, 268] width 136 height 18
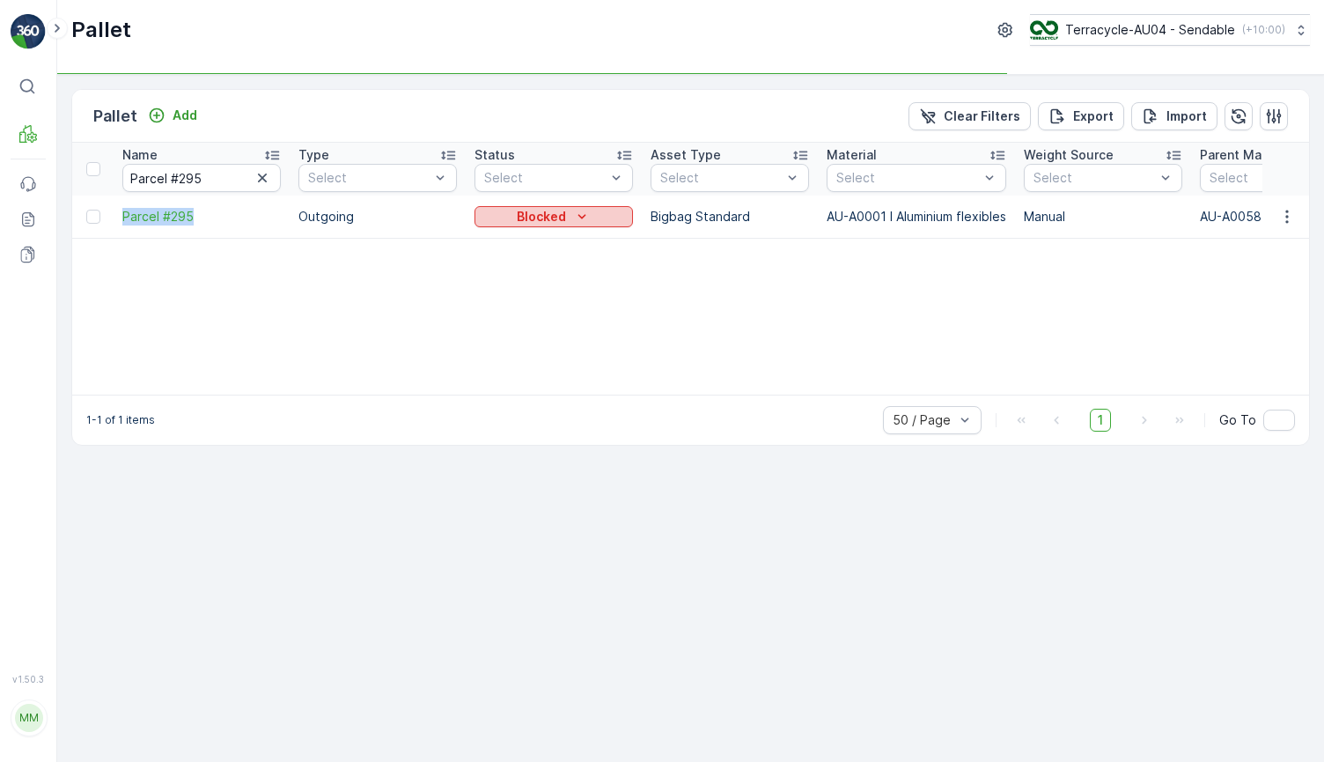
click at [578, 218] on icon "Blocked" at bounding box center [582, 217] width 18 height 18
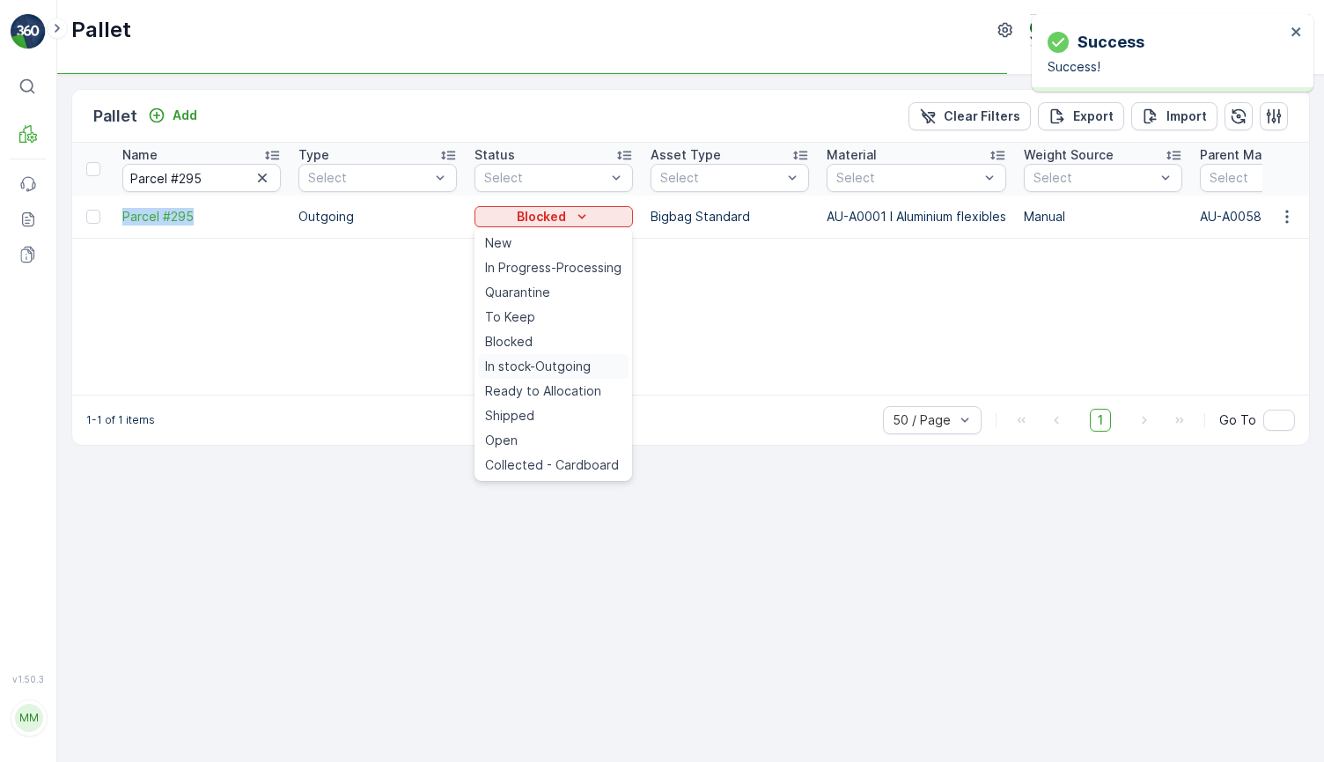
click at [559, 371] on span "In stock-Outgoing" at bounding box center [538, 366] width 106 height 18
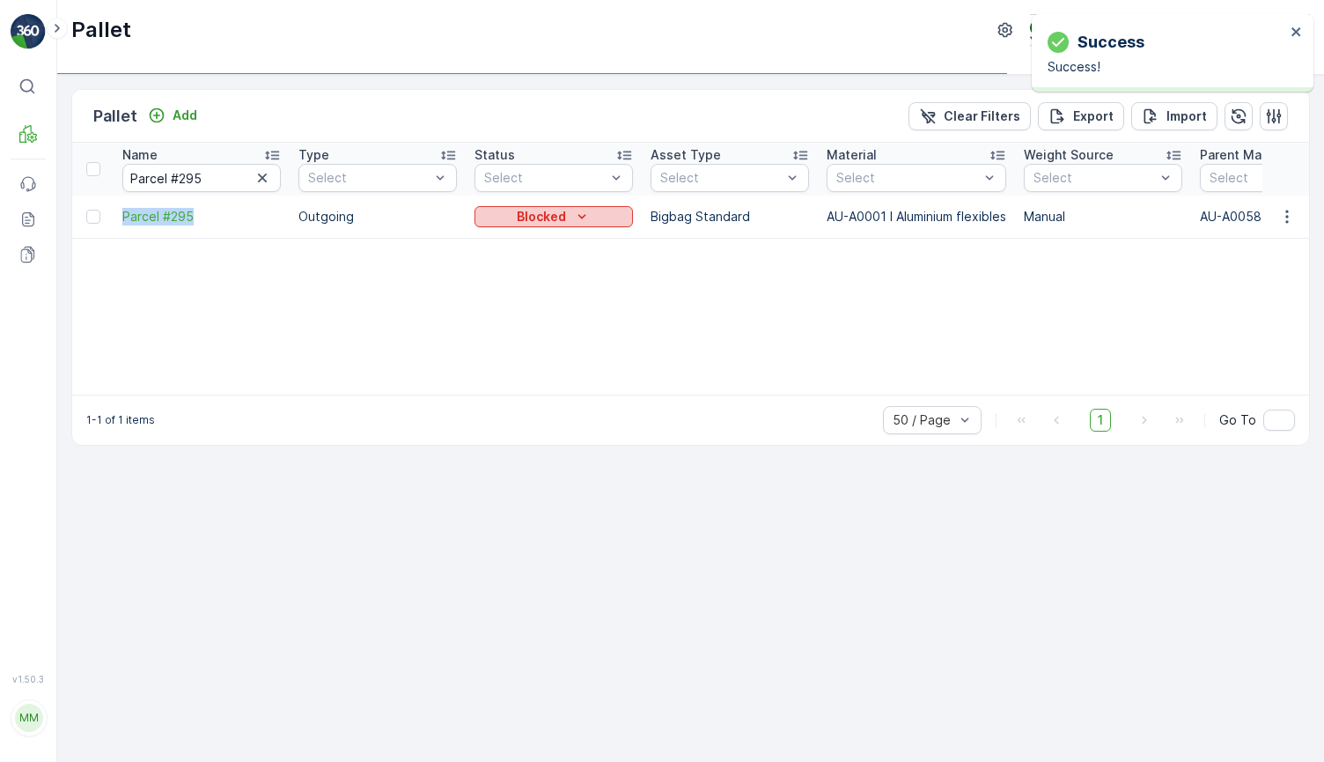
click at [579, 223] on icon "Blocked" at bounding box center [582, 217] width 18 height 18
click at [538, 223] on p "In stock-Outgoing" at bounding box center [541, 217] width 113 height 18
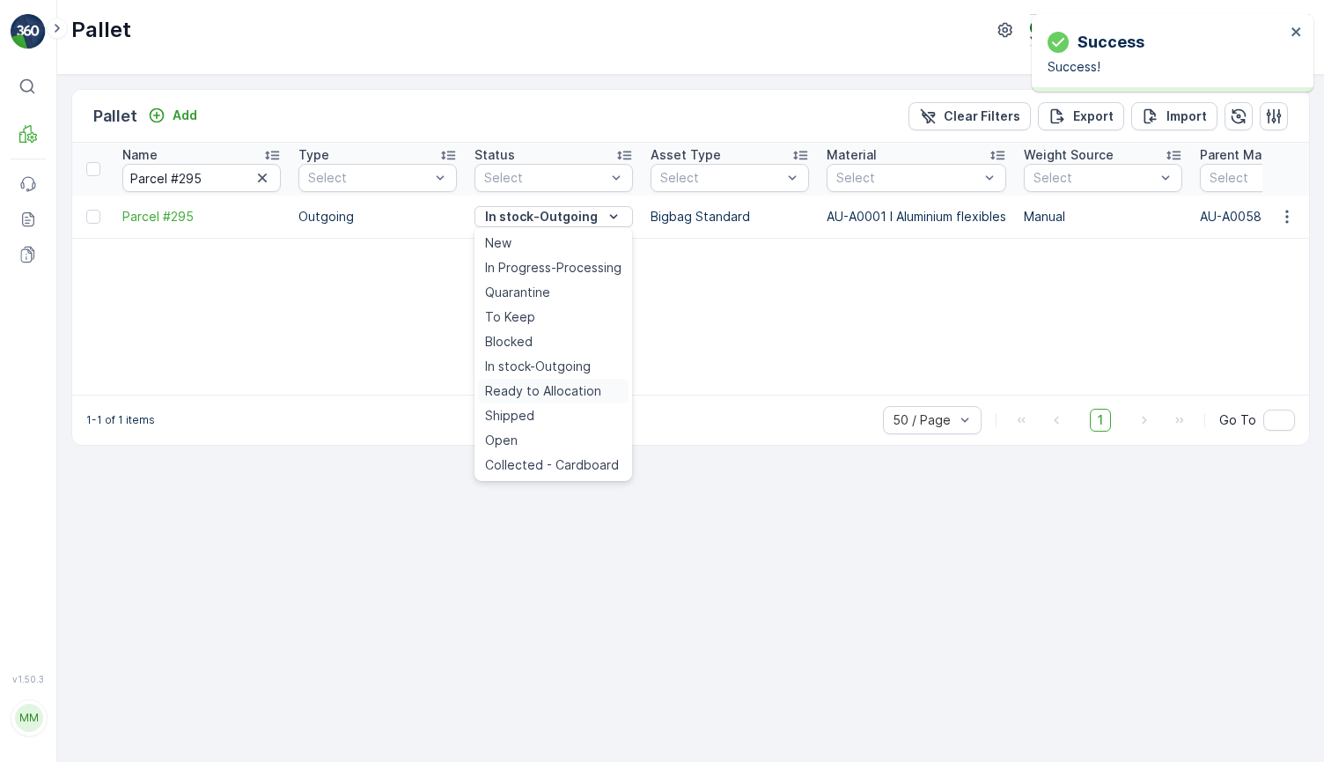
click at [538, 393] on span "Ready to Allocation" at bounding box center [543, 391] width 116 height 18
